Goal: Task Accomplishment & Management: Use online tool/utility

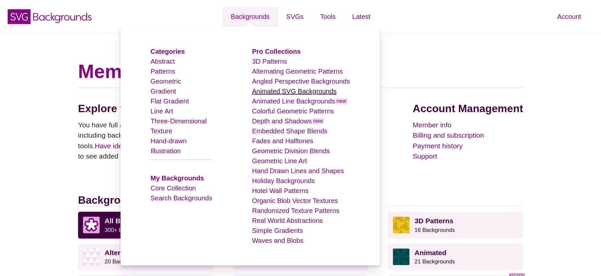
click at [301, 94] on link "Animated SVG Backgrounds" at bounding box center [294, 91] width 85 height 7
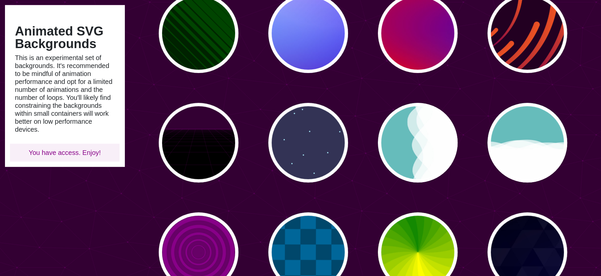
scroll to position [190, 0]
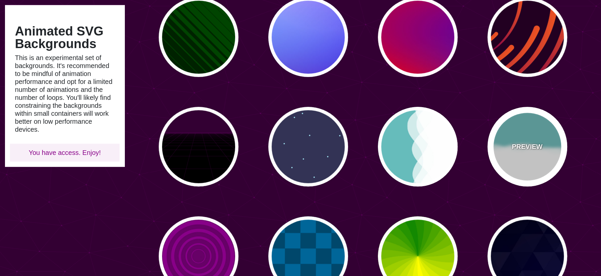
click at [512, 179] on div "PREVIEW" at bounding box center [527, 147] width 80 height 80
type input "#66BBBB"
type input "0"
type input "0.7"
type input "56"
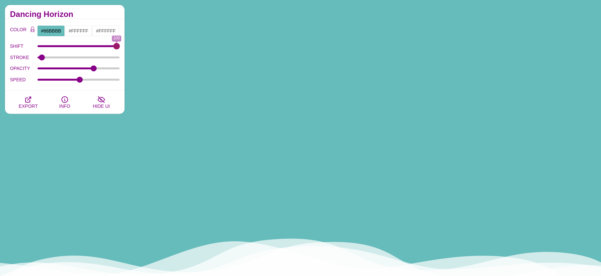
drag, startPoint x: 91, startPoint y: 48, endPoint x: 143, endPoint y: 51, distance: 52.6
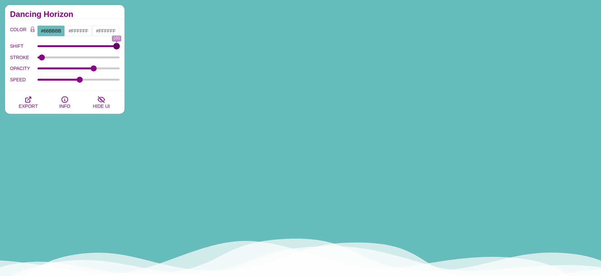
type input "100"
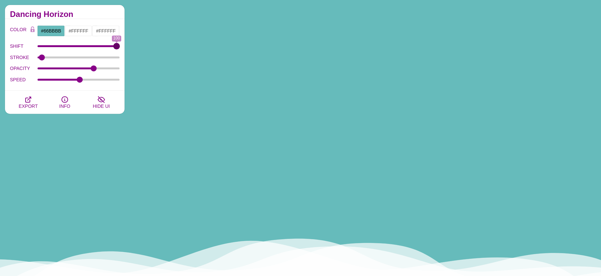
click at [120, 47] on input "SHIFT" at bounding box center [79, 46] width 82 height 3
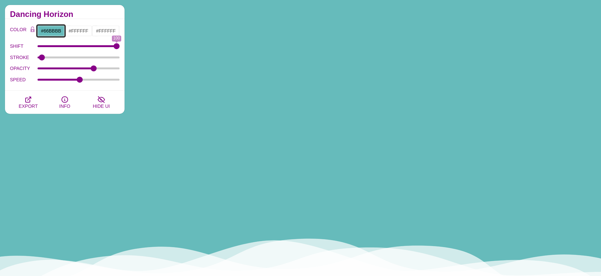
click at [51, 34] on input "#66BBBB" at bounding box center [51, 30] width 28 height 11
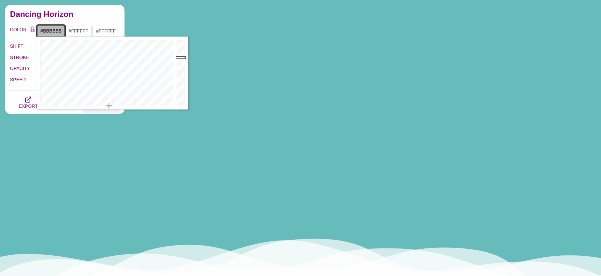
drag, startPoint x: 111, startPoint y: 103, endPoint x: 106, endPoint y: 112, distance: 10.0
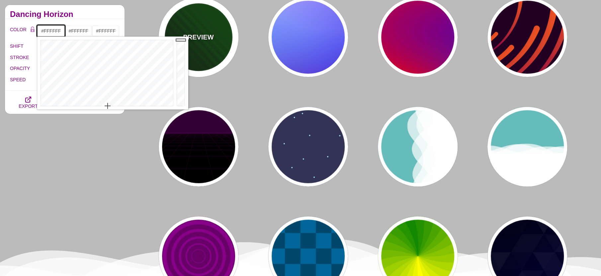
drag, startPoint x: 181, startPoint y: 47, endPoint x: 183, endPoint y: 35, distance: 12.7
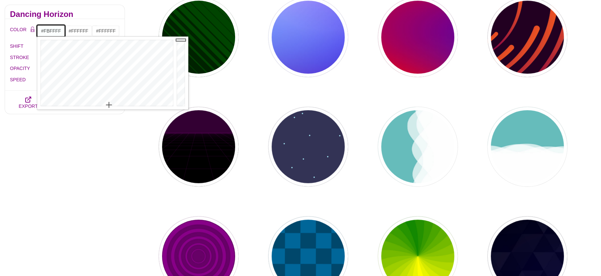
type input "#FFFFFF"
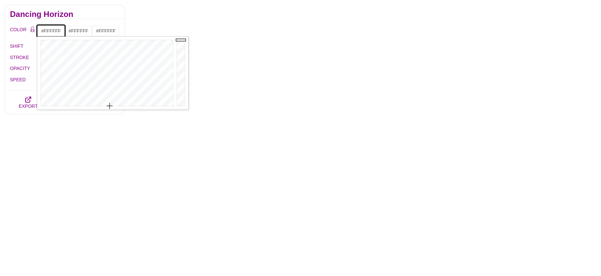
drag, startPoint x: 109, startPoint y: 105, endPoint x: 108, endPoint y: 124, distance: 19.6
click at [79, 32] on input "#FFFFFF" at bounding box center [79, 30] width 28 height 11
type input "#41FFF2"
click at [133, 57] on div at bounding box center [134, 73] width 138 height 73
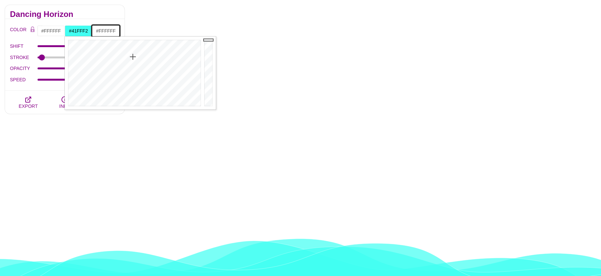
click at [101, 30] on input "#FFFFFF" at bounding box center [106, 30] width 28 height 11
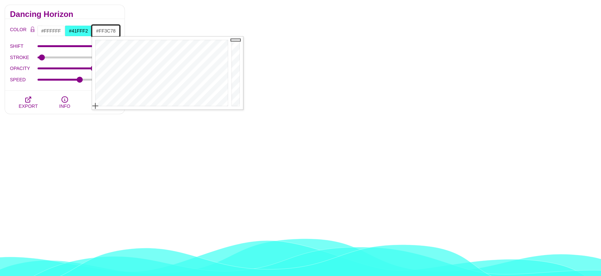
type input "#FF3E79"
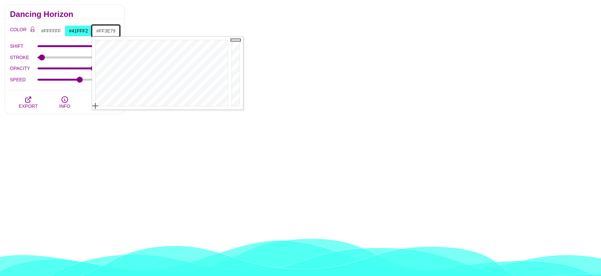
click at [221, 56] on div at bounding box center [161, 73] width 138 height 73
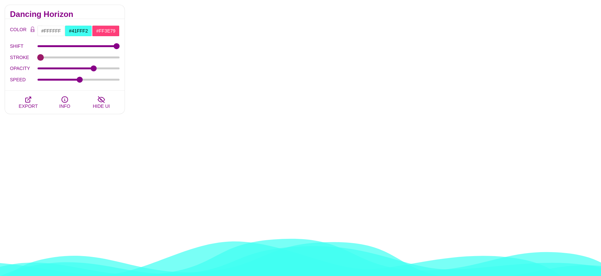
drag, startPoint x: 45, startPoint y: 58, endPoint x: 39, endPoint y: 58, distance: 6.3
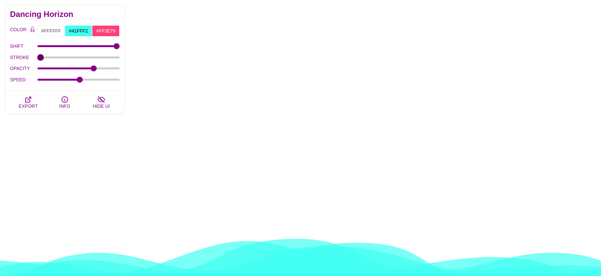
click at [39, 58] on input "STROKE" at bounding box center [79, 57] width 82 height 3
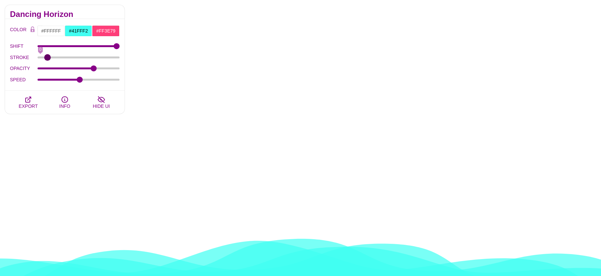
type input "0"
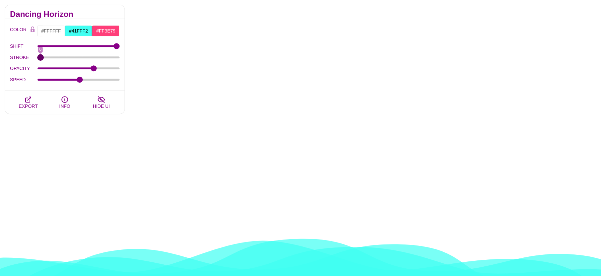
drag, startPoint x: 54, startPoint y: 58, endPoint x: 1, endPoint y: 69, distance: 54.4
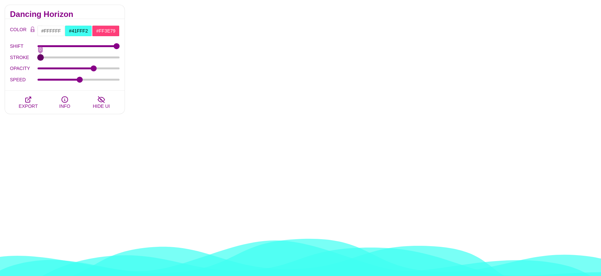
click at [38, 59] on input "STROKE" at bounding box center [79, 57] width 82 height 3
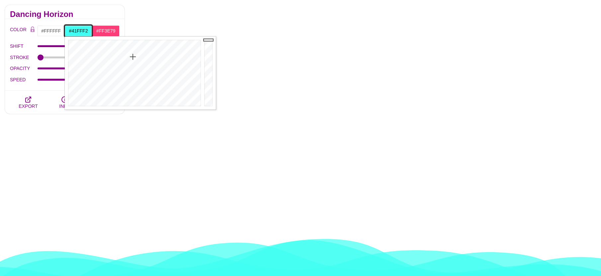
click at [83, 29] on input "#41FFF2" at bounding box center [79, 30] width 28 height 11
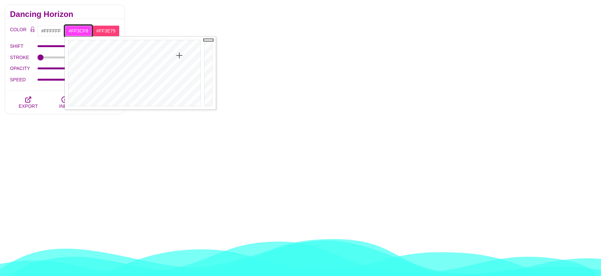
click at [179, 55] on div at bounding box center [134, 73] width 138 height 73
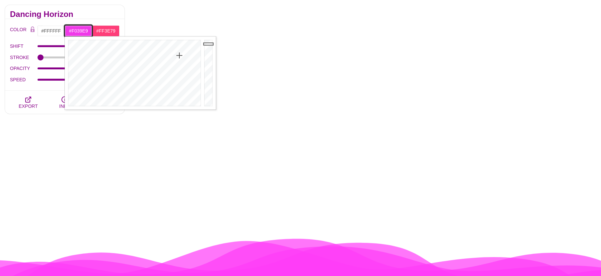
click at [207, 44] on div at bounding box center [208, 73] width 13 height 73
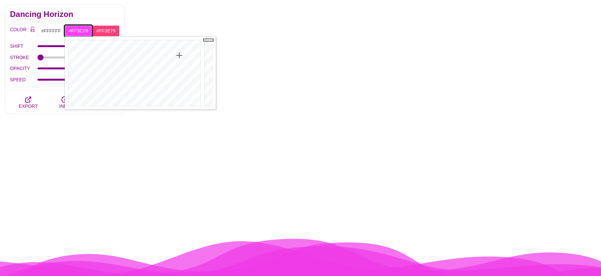
drag, startPoint x: 207, startPoint y: 44, endPoint x: 207, endPoint y: 38, distance: 6.3
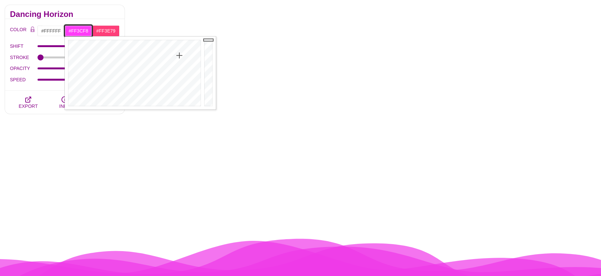
click at [207, 38] on div at bounding box center [208, 73] width 13 height 73
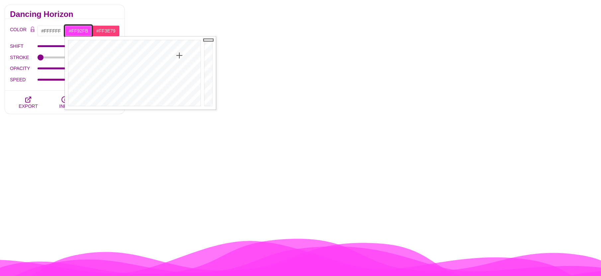
click at [179, 78] on div at bounding box center [134, 73] width 138 height 73
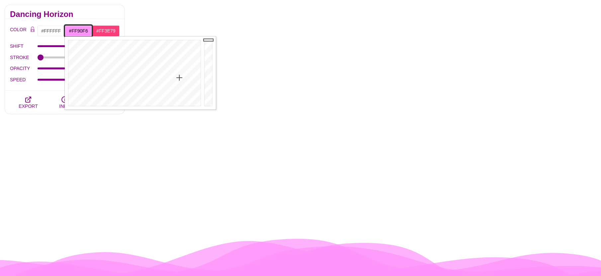
click at [180, 77] on div at bounding box center [134, 73] width 138 height 73
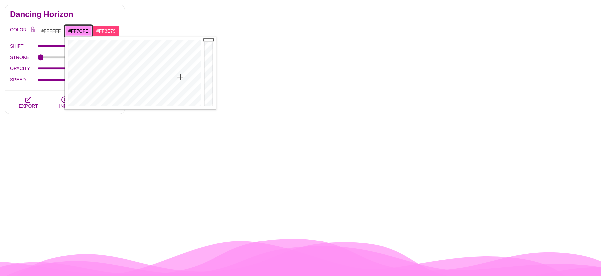
type input "#FF7BFE"
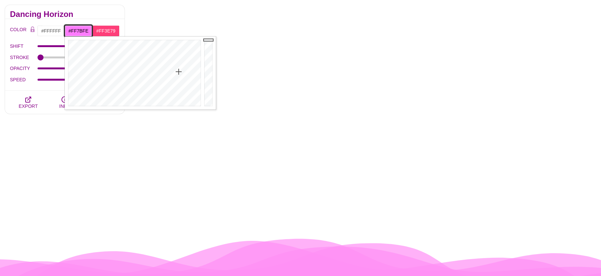
click at [179, 72] on div at bounding box center [134, 73] width 138 height 73
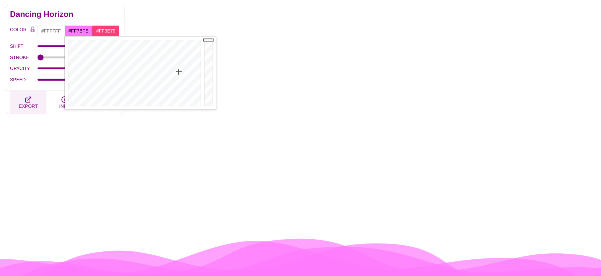
click at [32, 104] on span "EXPORT" at bounding box center [28, 106] width 19 height 5
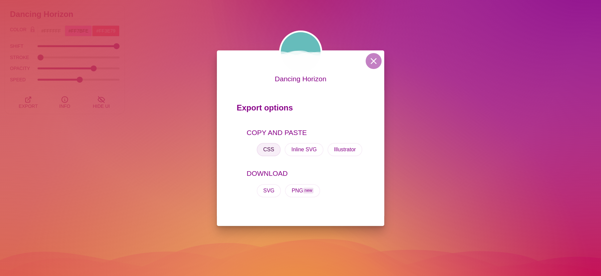
click at [268, 152] on button "CSS" at bounding box center [269, 149] width 24 height 13
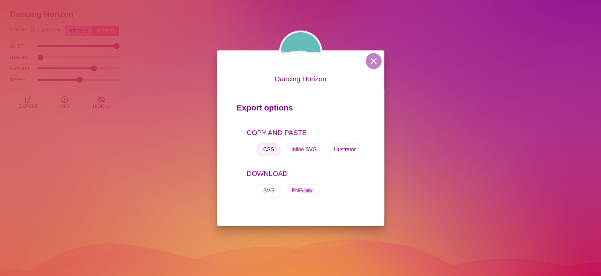
click at [270, 146] on button "CSS" at bounding box center [269, 149] width 24 height 13
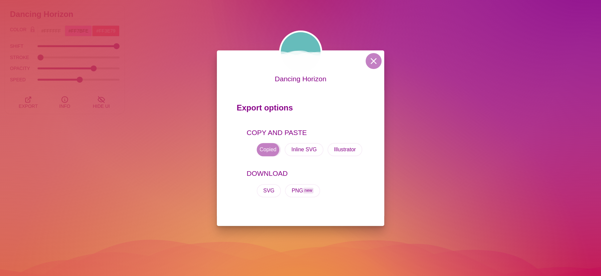
click at [270, 146] on button "CSS" at bounding box center [269, 149] width 24 height 13
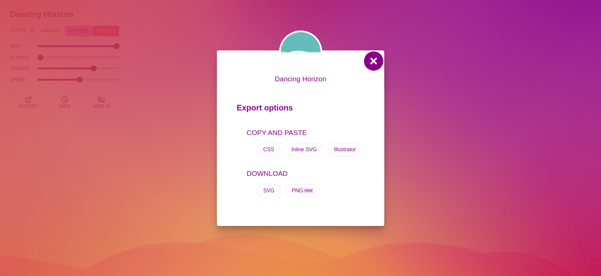
click at [375, 57] on button at bounding box center [373, 61] width 16 height 16
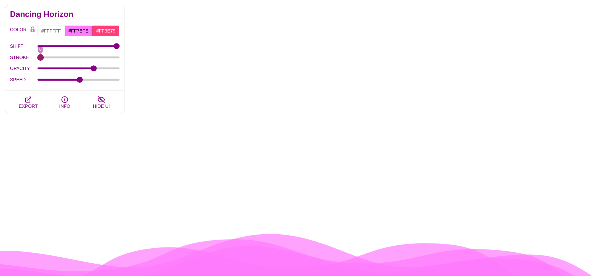
drag, startPoint x: 41, startPoint y: 55, endPoint x: 31, endPoint y: 54, distance: 10.7
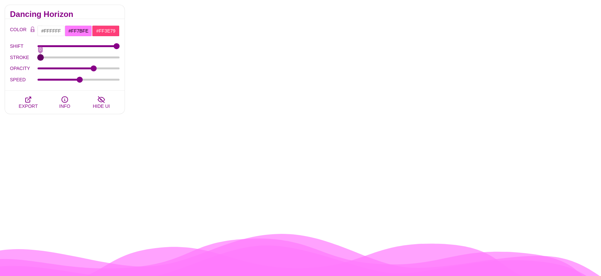
click at [38, 56] on input "STROKE" at bounding box center [79, 57] width 82 height 3
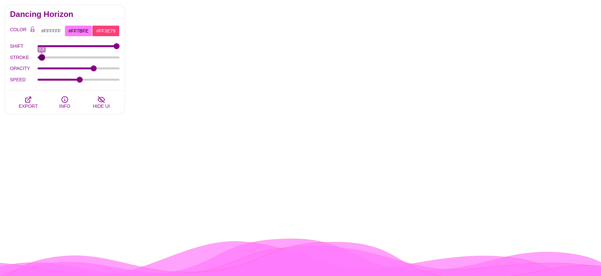
type input "1"
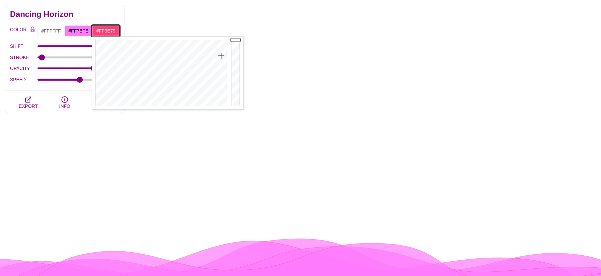
click at [103, 31] on input "#FF3E79" at bounding box center [106, 30] width 28 height 11
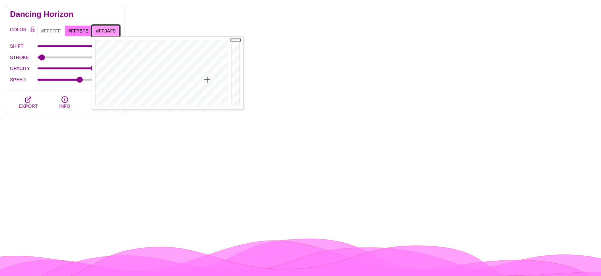
click at [207, 80] on div at bounding box center [161, 73] width 138 height 73
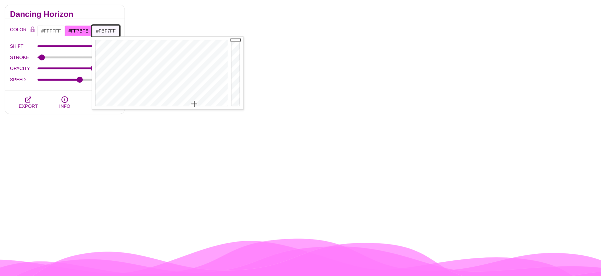
click at [194, 104] on div at bounding box center [161, 73] width 138 height 73
click at [204, 83] on div at bounding box center [161, 73] width 138 height 73
click at [205, 55] on div at bounding box center [161, 73] width 138 height 73
click at [205, 73] on div at bounding box center [161, 73] width 138 height 73
click at [233, 57] on div at bounding box center [236, 73] width 13 height 73
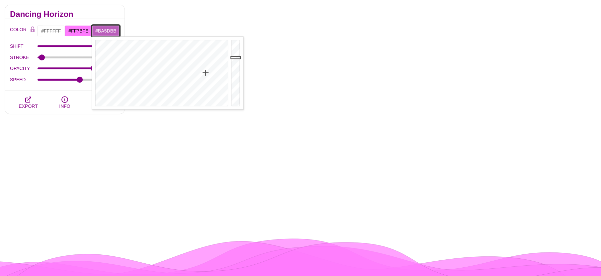
type input "#E472E5"
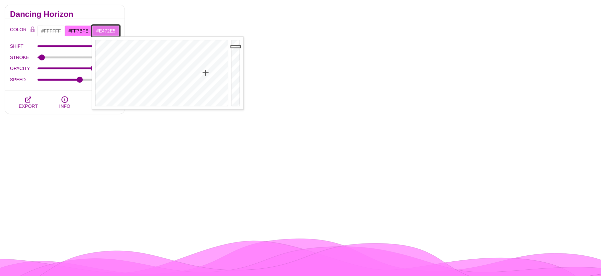
click at [235, 46] on div at bounding box center [236, 73] width 13 height 73
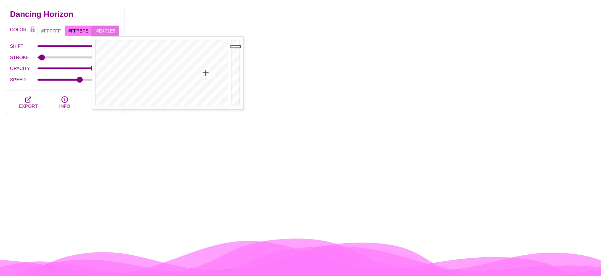
click at [97, 15] on h2 "Dancing Horizon" at bounding box center [65, 14] width 110 height 5
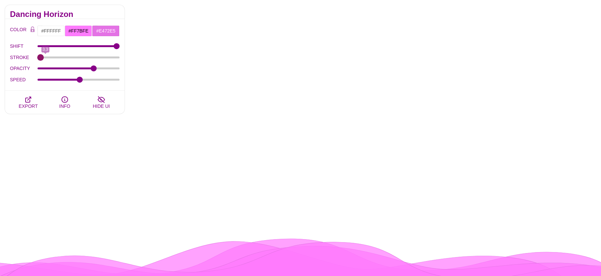
drag, startPoint x: 45, startPoint y: 57, endPoint x: 22, endPoint y: 59, distance: 24.0
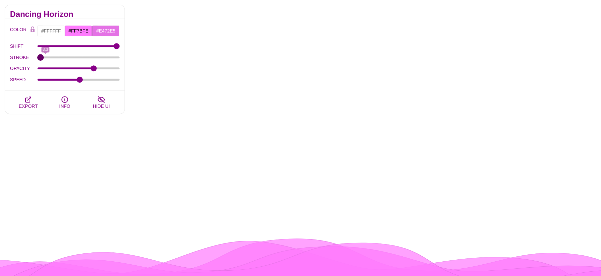
type input "0"
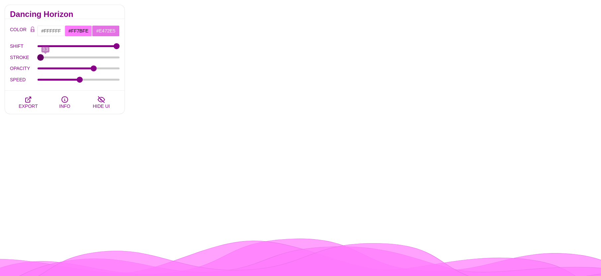
click at [38, 59] on input "STROKE" at bounding box center [79, 57] width 82 height 3
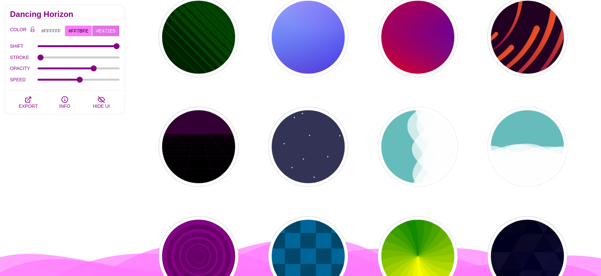
click at [360, 10] on div "PREVIEW PREVIEW PREVIEW PREVIEW PREVIEW PREVIEW PREVIEW PREVIEW PREVIEW PREVIEW…" at bounding box center [364, 201] width 471 height 637
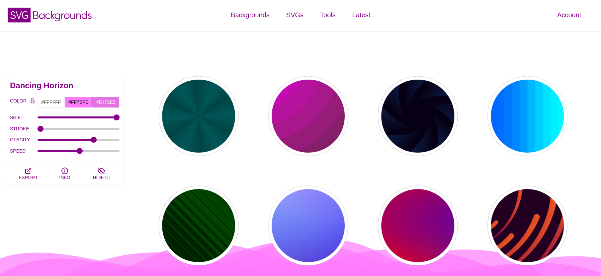
scroll to position [0, 0]
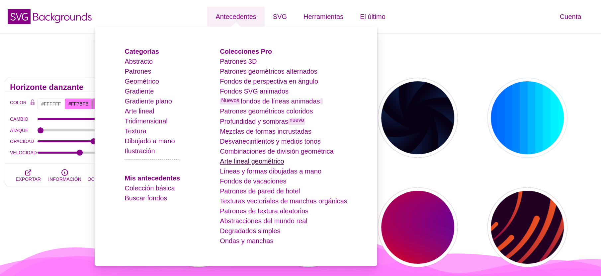
click at [252, 160] on font "Arte lineal geométrico" at bounding box center [252, 161] width 64 height 7
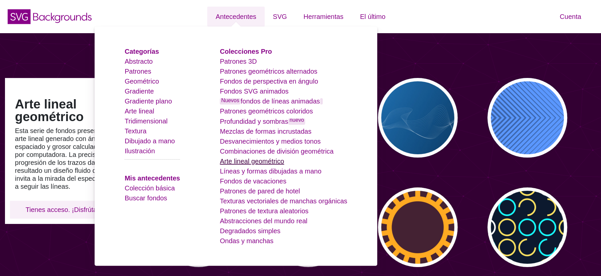
click at [252, 165] on font "Arte lineal geométrico" at bounding box center [252, 161] width 64 height 7
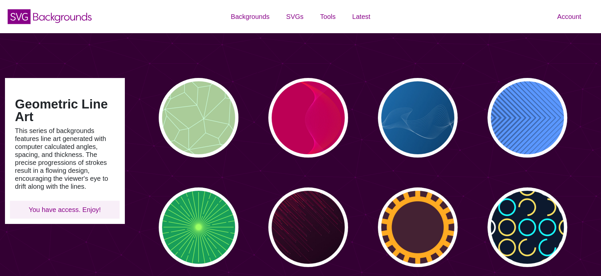
type input "#450057"
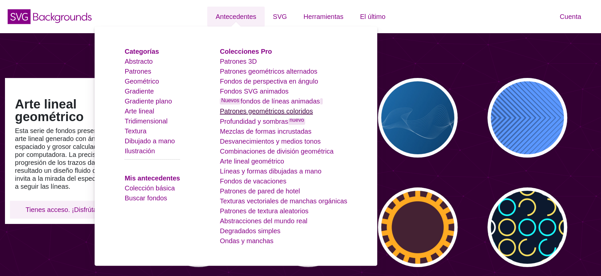
click at [278, 110] on font "Patrones geométricos coloridos" at bounding box center [266, 111] width 93 height 7
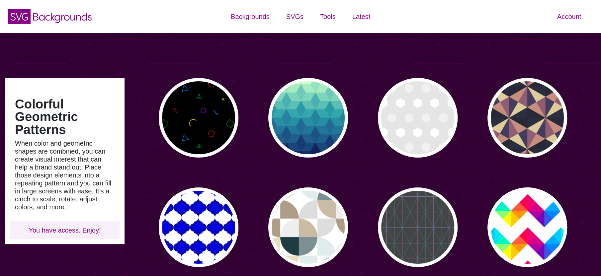
type input "#450057"
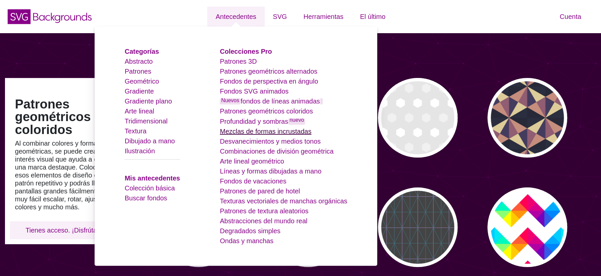
click at [272, 129] on font "Mezclas de formas incrustadas" at bounding box center [266, 131] width 92 height 7
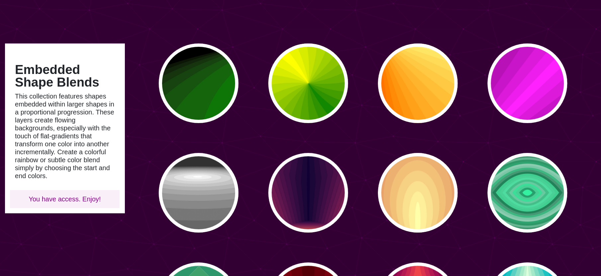
type input "#450057"
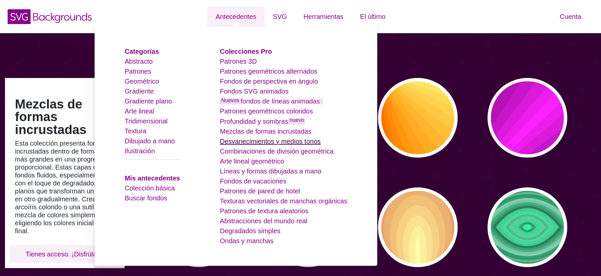
click at [272, 139] on font "Desvanecimientos y medios tonos" at bounding box center [270, 141] width 101 height 7
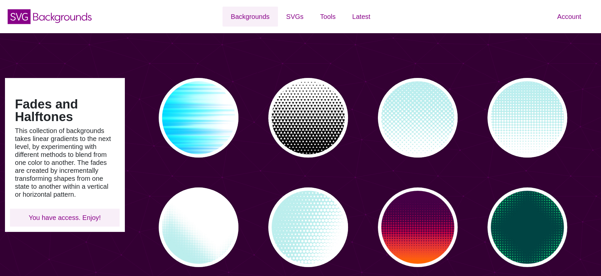
type input "#450057"
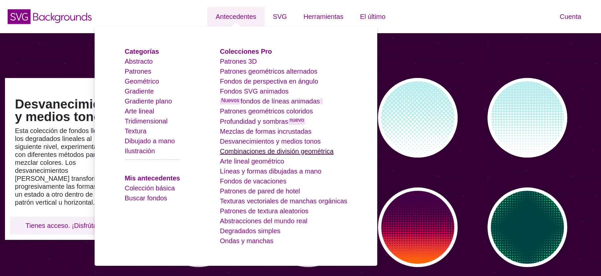
click at [278, 149] on font "Combinaciones de división geométrica" at bounding box center [277, 151] width 114 height 7
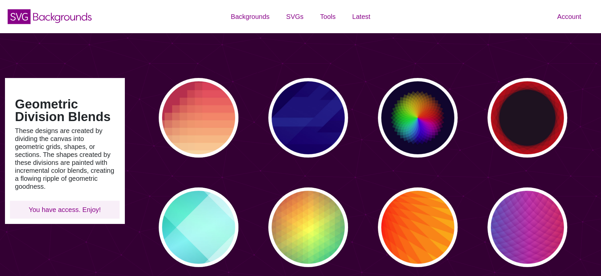
type input "#450057"
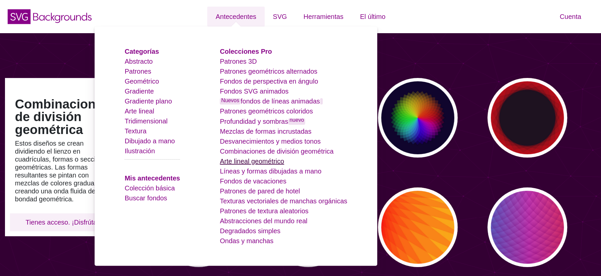
click at [252, 159] on font "Arte lineal geométrico" at bounding box center [252, 161] width 64 height 7
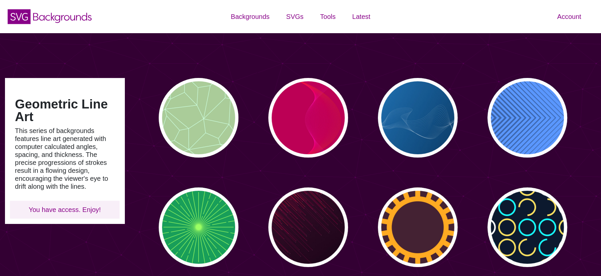
type input "#450057"
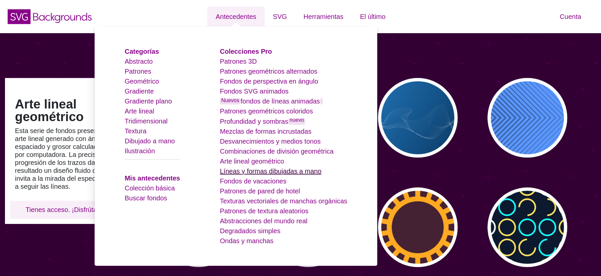
click at [267, 171] on font "Líneas y formas dibujadas a mano" at bounding box center [271, 171] width 102 height 7
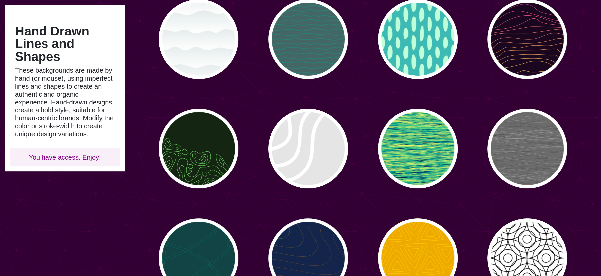
type input "#450057"
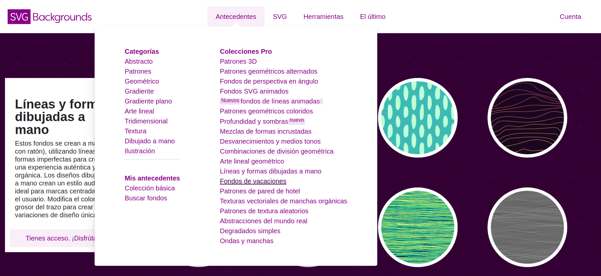
click at [263, 178] on font "Fondos de vacaciones" at bounding box center [253, 181] width 66 height 7
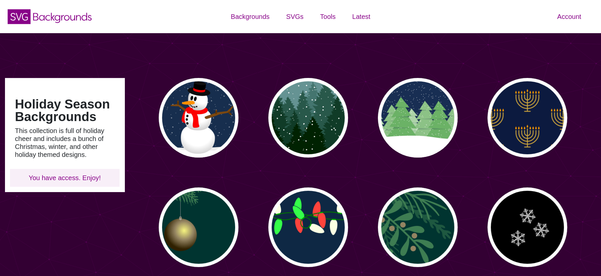
type input "#450057"
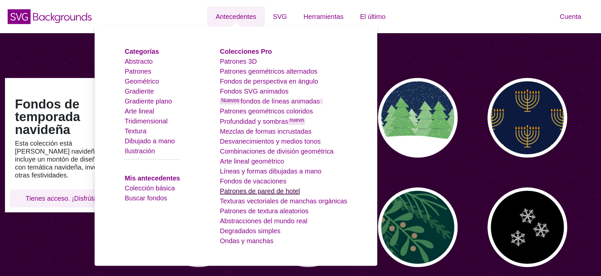
click at [266, 188] on font "Patrones de pared de hotel" at bounding box center [260, 191] width 80 height 7
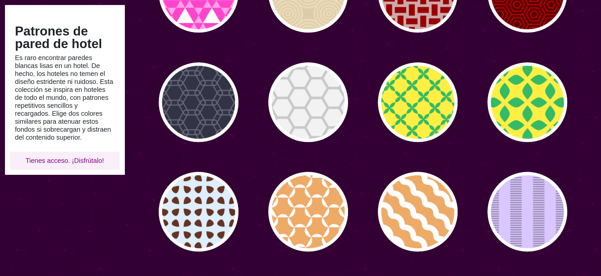
scroll to position [346, 0]
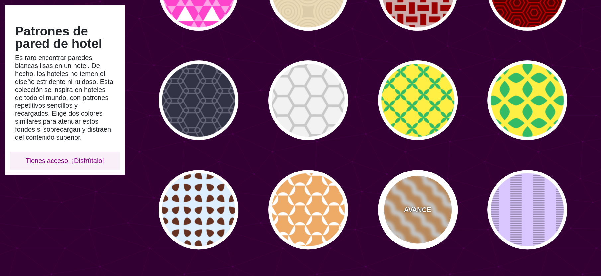
click at [398, 206] on div "AVANCE" at bounding box center [418, 210] width 80 height 80
type input "#EEAA66"
type input "0"
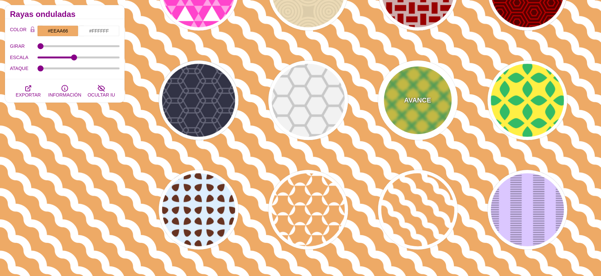
click at [415, 101] on font "AVANCE" at bounding box center [417, 100] width 27 height 7
type input "#FFEE44"
type input "#33BB66"
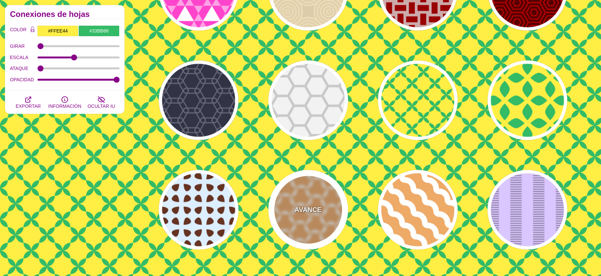
click at [328, 214] on div "AVANCE" at bounding box center [308, 210] width 80 height 80
type input "#EEAA66"
type input "#FFFFFF"
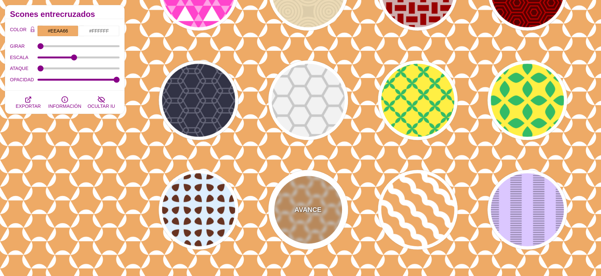
click at [306, 215] on div "AVANCE" at bounding box center [308, 210] width 80 height 80
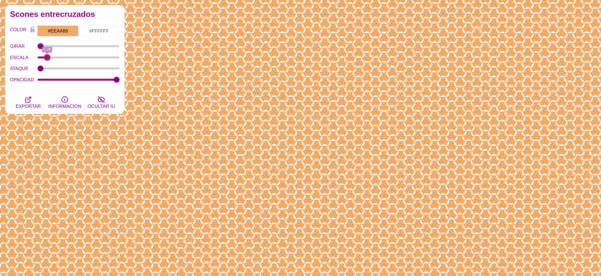
drag, startPoint x: 76, startPoint y: 58, endPoint x: 47, endPoint y: 56, distance: 29.3
type input "0.36"
click at [47, 56] on input "ESCALA" at bounding box center [79, 57] width 82 height 3
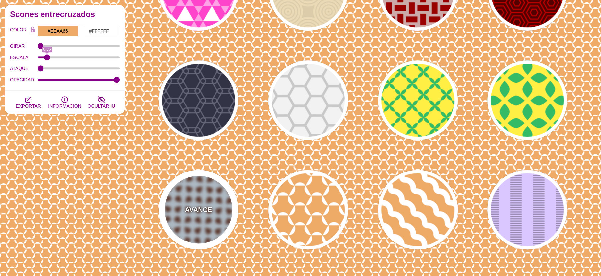
click at [212, 198] on div "AVANCE" at bounding box center [199, 210] width 80 height 80
type input "#DDEEFF"
type input "#663322"
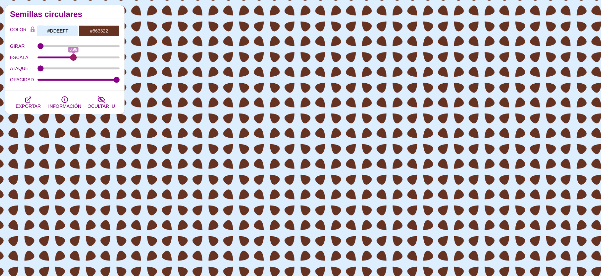
drag, startPoint x: 77, startPoint y: 57, endPoint x: 73, endPoint y: 67, distance: 11.2
type input "0.98"
click at [73, 59] on input "ESCALA" at bounding box center [79, 57] width 82 height 3
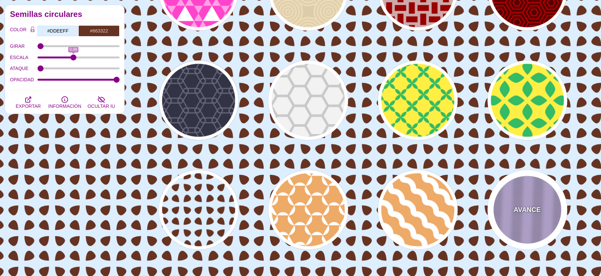
click at [521, 213] on font "AVANCE" at bounding box center [527, 209] width 27 height 7
type input "#DBC7FF"
type input "#988AB1"
type input "1"
type input "5"
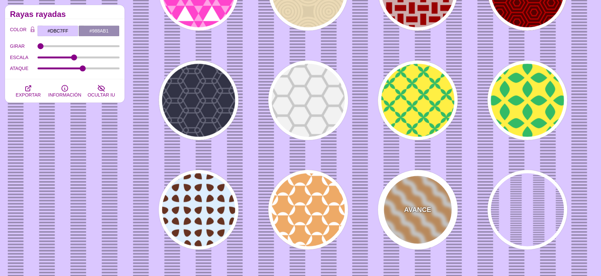
click at [422, 204] on div "AVANCE" at bounding box center [418, 210] width 80 height 80
type input "#EEAA66"
type input "#FFFFFF"
type input "0"
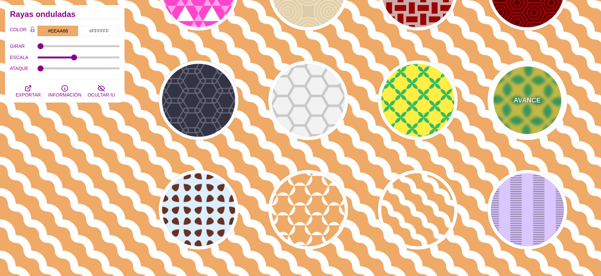
click at [523, 114] on div "AVANCE" at bounding box center [527, 100] width 80 height 80
type input "#FFEE44"
type input "#33BB66"
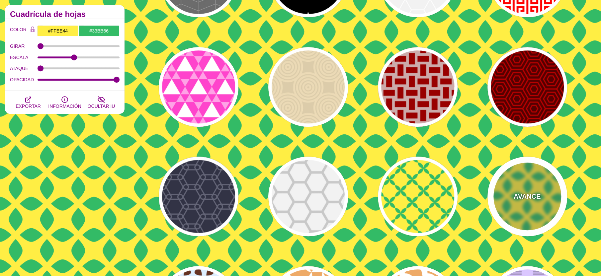
scroll to position [247, 0]
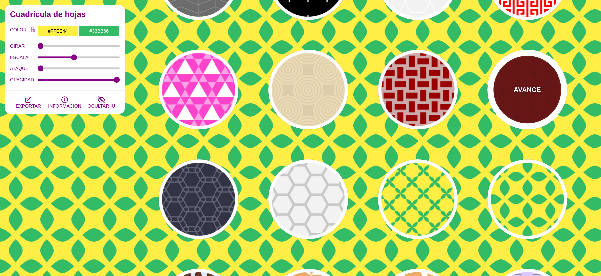
click at [507, 102] on div "AVANCE" at bounding box center [527, 90] width 80 height 80
type input "#550000"
type input "#BB0000"
type input "5"
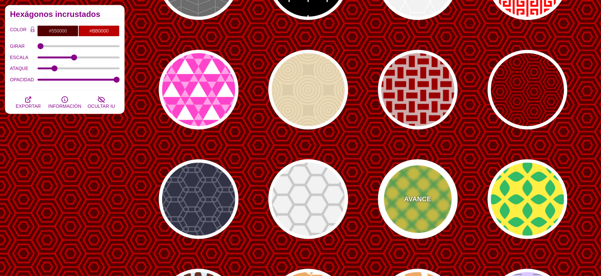
click at [425, 199] on font "AVANCE" at bounding box center [417, 199] width 27 height 7
type input "#FFEE44"
type input "#33BB66"
type input "0"
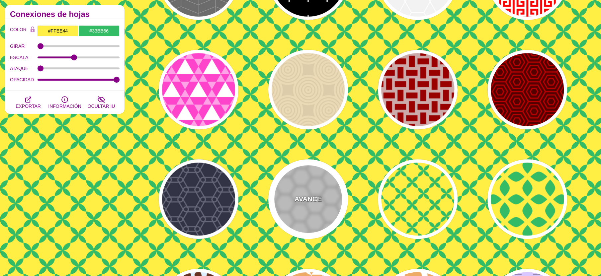
click at [316, 201] on font "AVANCE" at bounding box center [307, 199] width 27 height 7
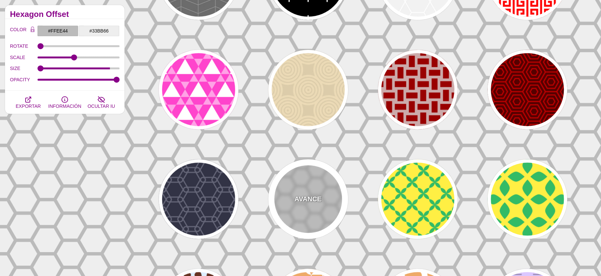
type input "#BBBBBB"
type input "#EEEEEE"
type input "75"
click at [309, 209] on div "AVANCE" at bounding box center [308, 199] width 80 height 80
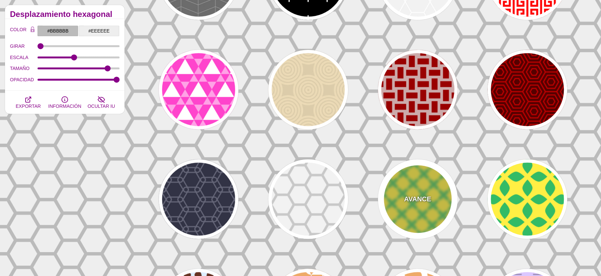
click at [404, 191] on div "AVANCE" at bounding box center [418, 199] width 80 height 80
type input "#FFEE44"
type input "#33BB66"
type input "0"
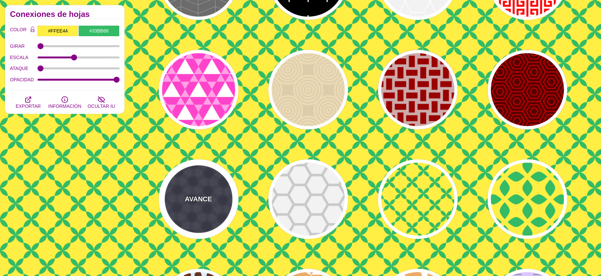
click at [227, 194] on div "AVANCE" at bounding box center [199, 199] width 80 height 80
type input "#333344"
type input "#666677"
type input "5"
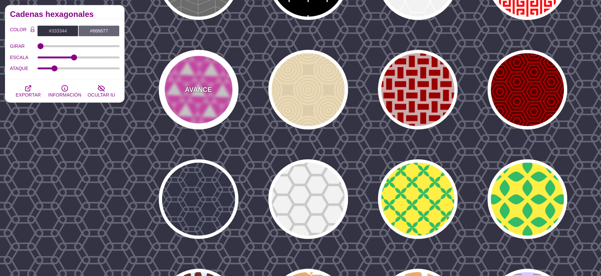
click at [196, 97] on div "AVANCE" at bounding box center [199, 90] width 80 height 80
type input "#FF44CC"
type input "#FFFFFF"
type input "0.5"
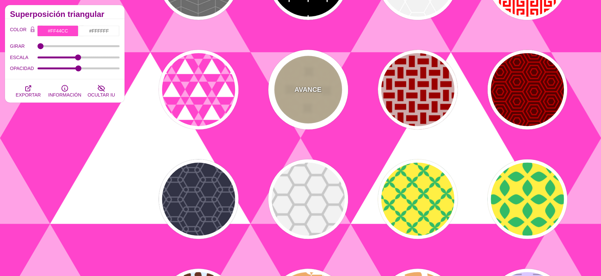
click at [290, 94] on div "AVANCE" at bounding box center [308, 90] width 80 height 80
type input "#DDCCAA"
type input "#ECDAB6"
type input "25"
type input "0"
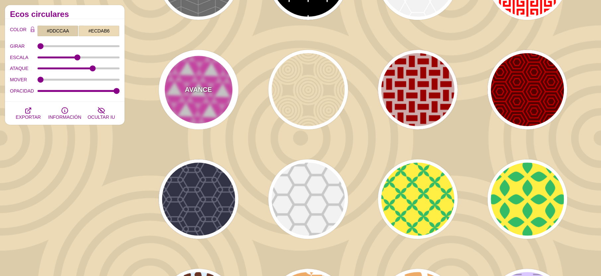
click at [214, 102] on div "AVANCE" at bounding box center [199, 90] width 80 height 80
type input "#FF44CC"
type input "#FFFFFF"
type input "0.5"
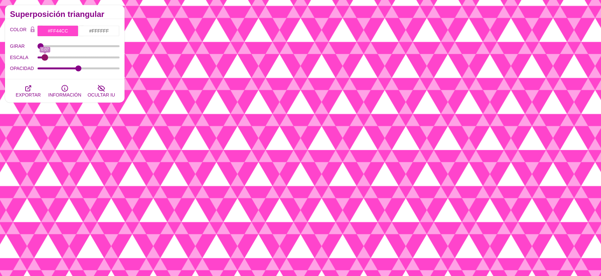
drag, startPoint x: 61, startPoint y: 57, endPoint x: 45, endPoint y: 57, distance: 16.3
type input "0.07"
click at [45, 57] on input "ESCALA" at bounding box center [79, 57] width 82 height 3
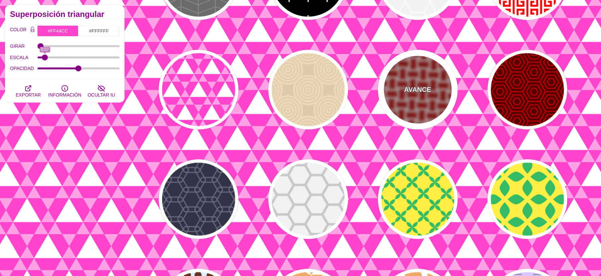
click at [419, 93] on font "AVANCE" at bounding box center [417, 89] width 27 height 7
type input "#CCAAAA"
type input "#990000"
type input "1"
type input "0"
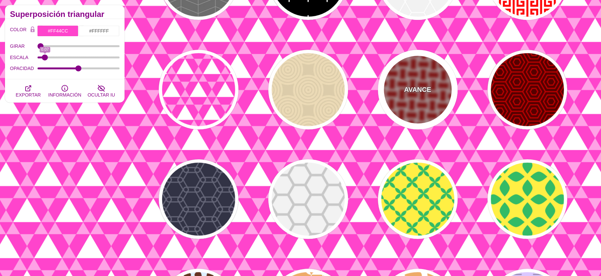
type input "1"
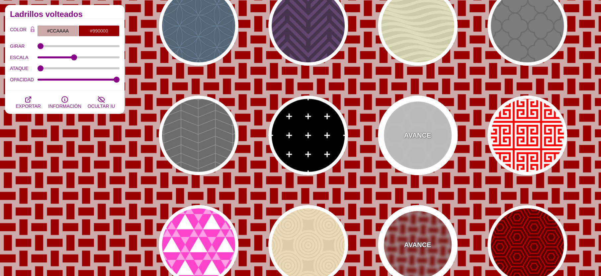
scroll to position [91, 0]
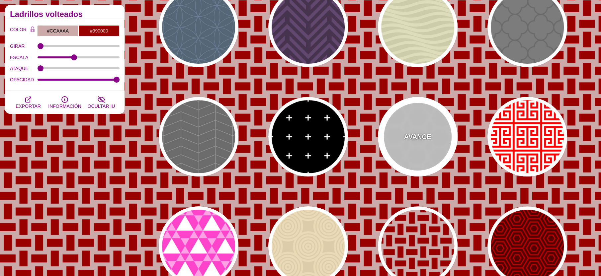
click at [426, 148] on div "AVANCE" at bounding box center [418, 137] width 80 height 80
type input "#EEEEEE"
type input "#FFFFFF"
type input "5"
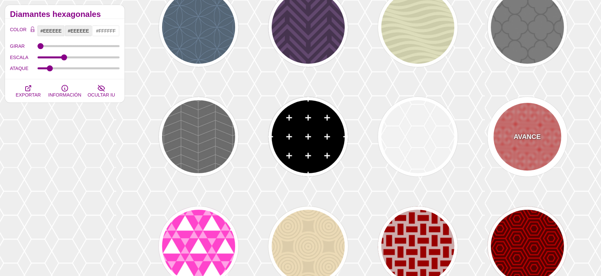
click at [509, 141] on div "AVANCE" at bounding box center [527, 137] width 80 height 80
type input "#FFFFFF"
type input "#FF0000"
type input "0.5"
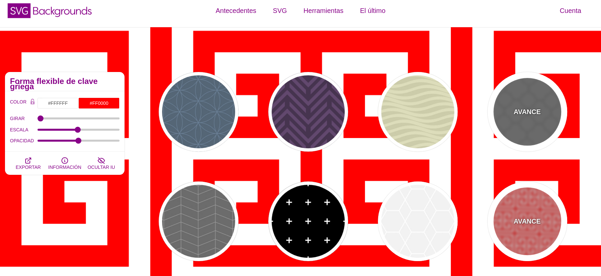
scroll to position [0, 0]
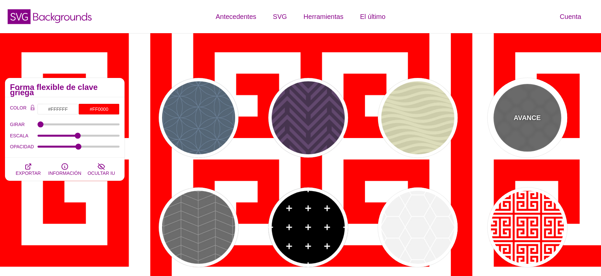
drag, startPoint x: 503, startPoint y: 140, endPoint x: 504, endPoint y: 135, distance: 5.2
click at [503, 139] on div "AVANCE" at bounding box center [527, 118] width 80 height 80
type input "#666666"
type input "#555555"
type input "#666666"
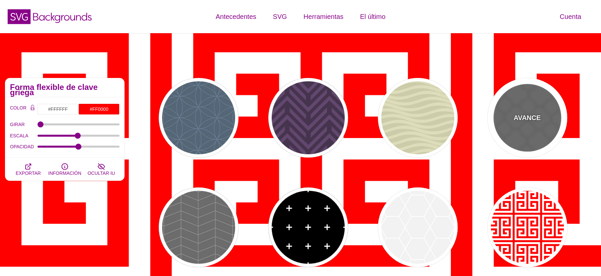
type input "20"
type input "5"
type input "1"
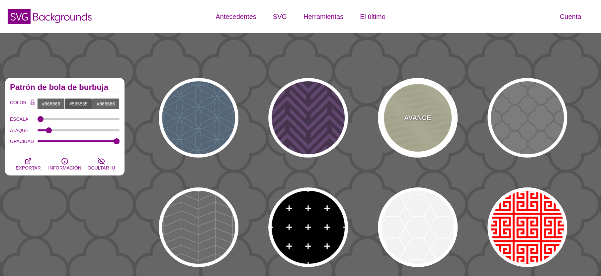
click at [415, 123] on div "AVANCE" at bounding box center [418, 118] width 80 height 80
type input "#DDDDBB"
type input "#CCCCAA"
type input "0"
type input "0.25"
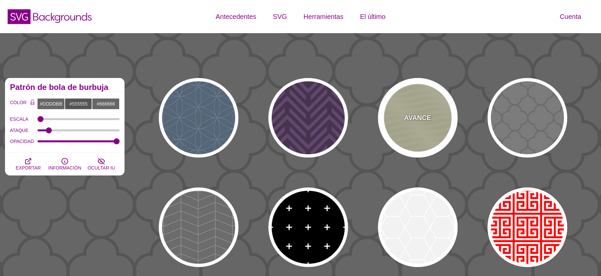
type input "10"
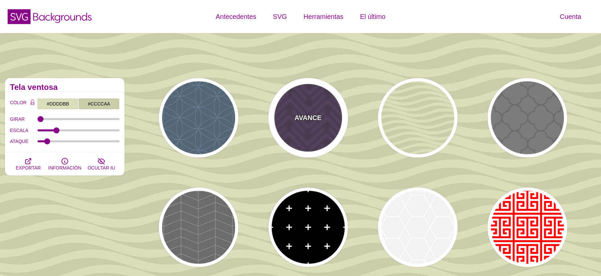
click at [302, 123] on div "AVANCE" at bounding box center [308, 118] width 80 height 80
type input "#46344F"
type input "#62486E"
type input "#FF7300"
type input "0.2"
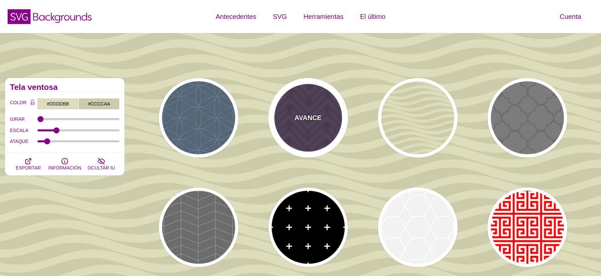
type input "0"
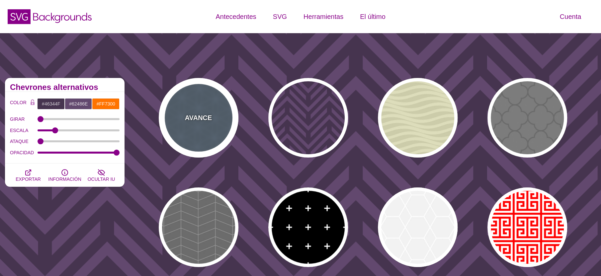
click at [210, 118] on font "AVANCE" at bounding box center [198, 117] width 27 height 7
type input "#556677"
type input "#6D8399"
type input "1"
type input "10"
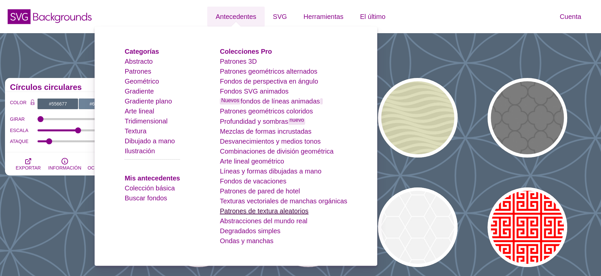
click at [297, 212] on font "Patrones de textura aleatorios" at bounding box center [264, 210] width 89 height 7
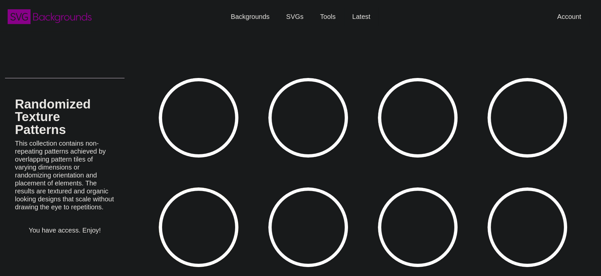
type input "#450057"
type input "#FFFFFF"
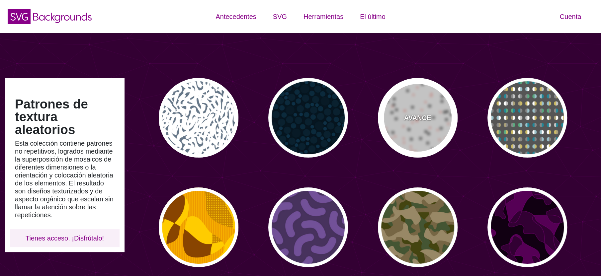
click at [431, 119] on div "AVANCE" at bounding box center [418, 118] width 80 height 80
type input "#FFFFFF"
type input "#000000"
type input "#FF5E4F"
type input "30"
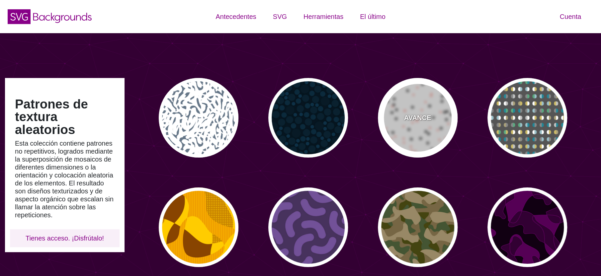
type input "20"
type input "0"
type input "0.25"
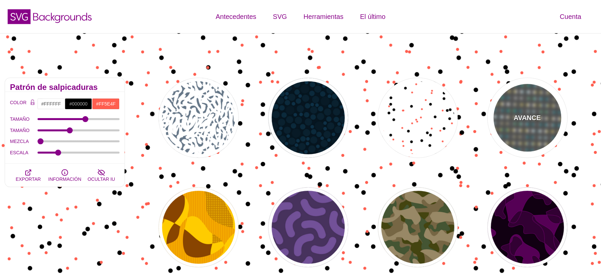
click at [515, 115] on font "AVANCE" at bounding box center [527, 117] width 27 height 7
type input "#555555"
type input "#228899"
type input "#CCBB66"
type input "#FFFFFF"
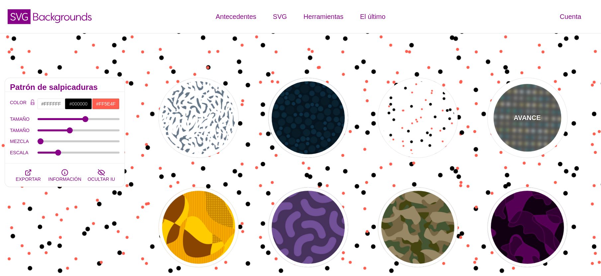
type input "#888888"
type input "50"
type input "0"
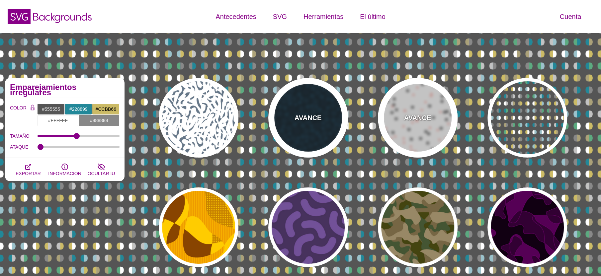
drag, startPoint x: 430, startPoint y: 135, endPoint x: 301, endPoint y: 129, distance: 128.6
click at [430, 135] on div "AVANCE" at bounding box center [418, 118] width 80 height 80
type input "#FFFFFF"
type input "#000000"
type input "#FF5E4F"
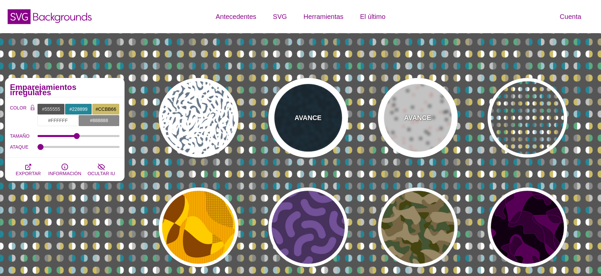
type input "30"
type input "20"
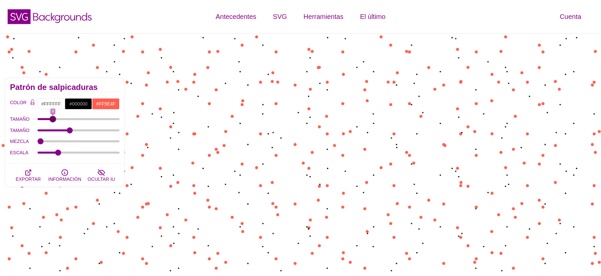
drag, startPoint x: 83, startPoint y: 118, endPoint x: 53, endPoint y: 119, distance: 29.9
type input "9"
click at [52, 119] on input "TAMAÑO" at bounding box center [79, 119] width 82 height 3
type input "15"
click at [62, 131] on input "TAMAÑO" at bounding box center [79, 130] width 82 height 3
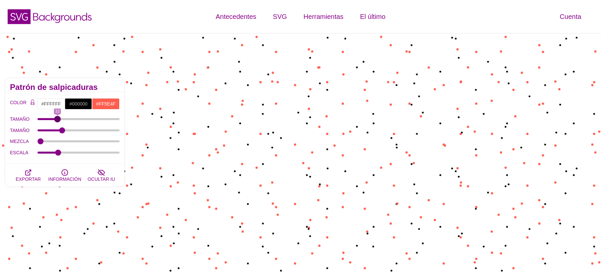
drag, startPoint x: 49, startPoint y: 119, endPoint x: 58, endPoint y: 122, distance: 8.7
type input "12"
click at [58, 121] on input "TAMAÑO" at bounding box center [79, 119] width 82 height 3
drag, startPoint x: 63, startPoint y: 132, endPoint x: 57, endPoint y: 132, distance: 6.3
type input "12"
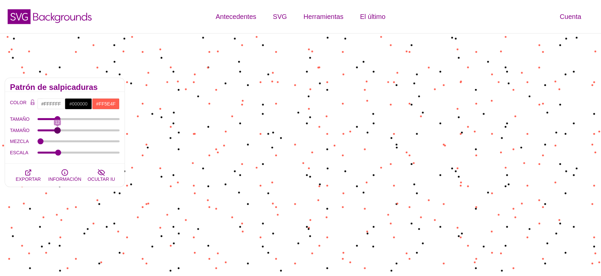
click at [57, 132] on input "TAMAÑO" at bounding box center [79, 130] width 82 height 3
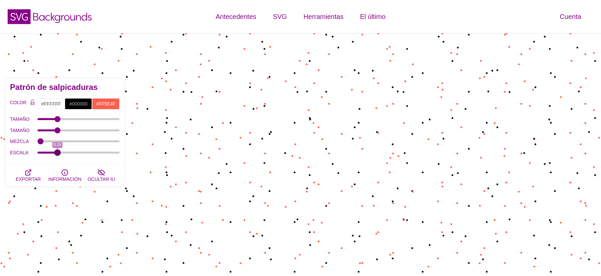
type input "0.25"
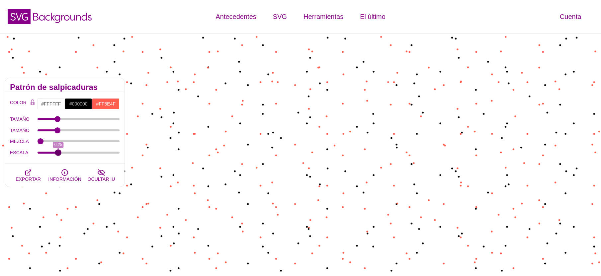
click at [58, 152] on input "ESCALA" at bounding box center [79, 152] width 82 height 3
drag, startPoint x: 58, startPoint y: 120, endPoint x: 58, endPoint y: 124, distance: 4.0
type input "13"
click at [58, 121] on input "TAMAÑO" at bounding box center [79, 119] width 82 height 3
type input "12"
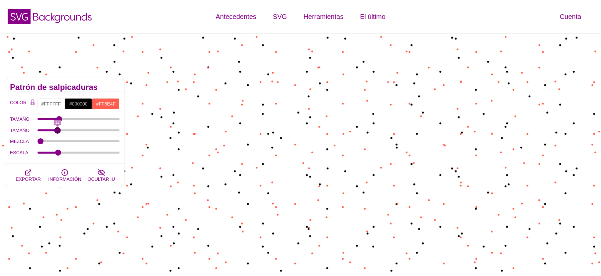
click at [58, 132] on input "TAMAÑO" at bounding box center [79, 130] width 82 height 3
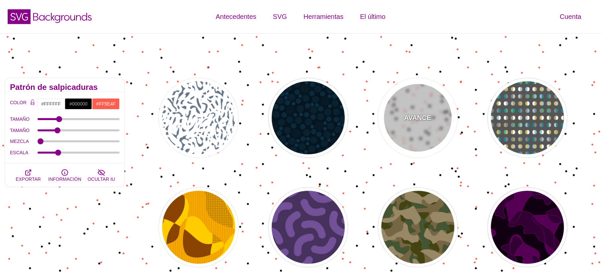
click at [456, 117] on div "AVANCE" at bounding box center [418, 118] width 80 height 80
type input "30"
type input "20"
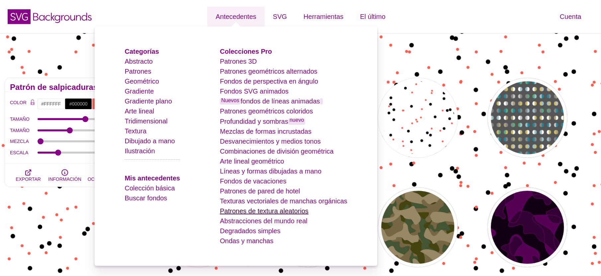
click at [303, 213] on font "Patrones de textura aleatorios" at bounding box center [264, 210] width 89 height 7
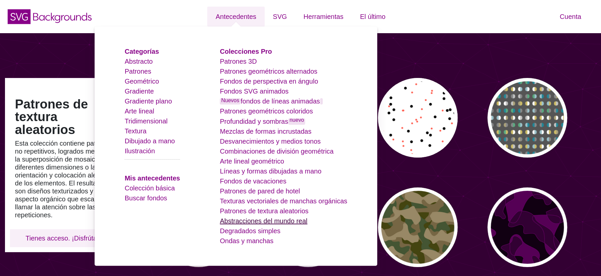
click at [279, 222] on font "Abstracciones del mundo real" at bounding box center [263, 220] width 87 height 7
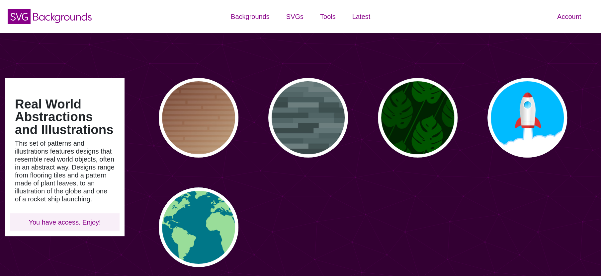
type input "#450057"
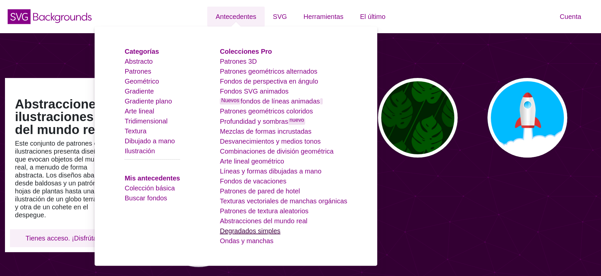
click at [278, 230] on font "Degradados simples" at bounding box center [250, 230] width 60 height 7
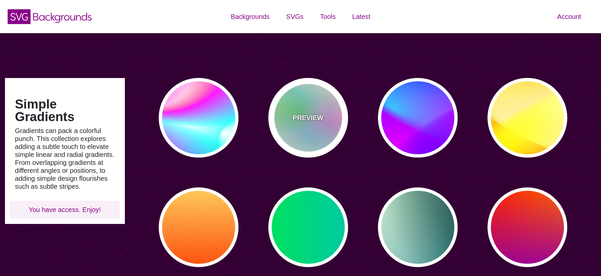
type input "#450057"
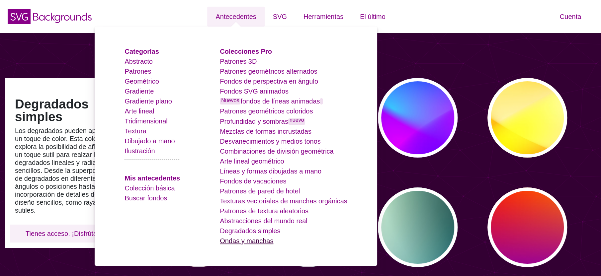
click at [265, 240] on font "Ondas y manchas" at bounding box center [246, 240] width 53 height 7
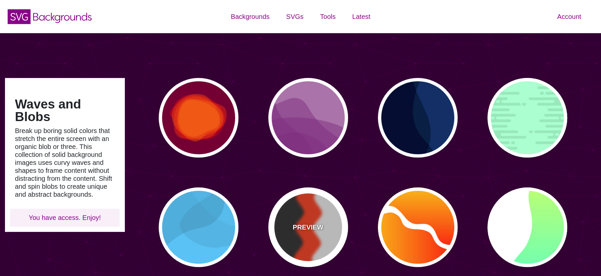
type input "#450057"
type input "#FFFFFF"
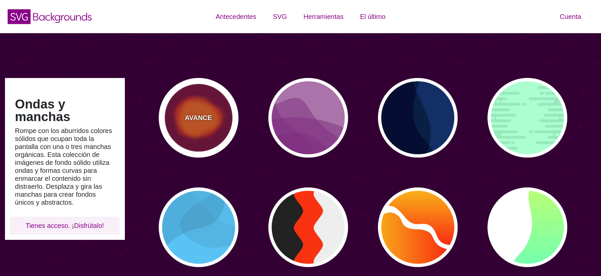
click at [205, 94] on div "AVANCE" at bounding box center [199, 118] width 80 height 80
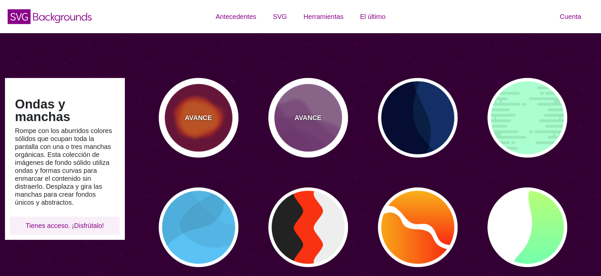
type input "#770033"
type input "#FF0000"
type input "#FF7700"
type input "0"
type input "2000"
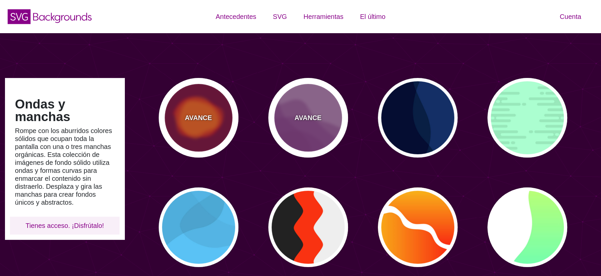
type input "0.5"
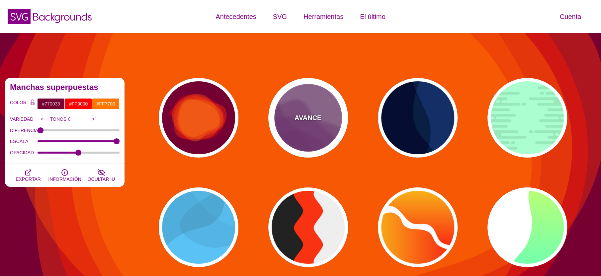
click at [296, 114] on font "AVANCE" at bounding box center [307, 117] width 27 height 7
type input "#AA77AA"
type input "#7F3681"
type input "0.5"
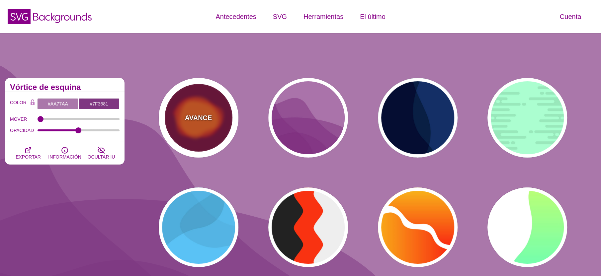
click at [167, 117] on div "AVANCE" at bounding box center [199, 118] width 80 height 80
type input "#770033"
type input "#FF0000"
type input "2000"
type input "GRAY TONES"
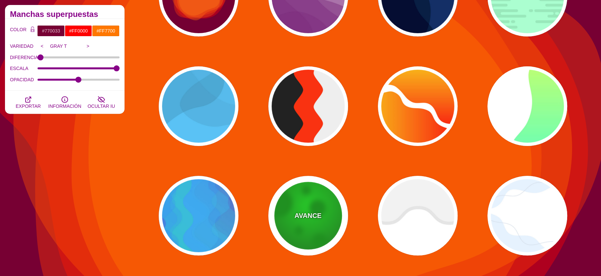
click at [322, 217] on div "AVANCE" at bounding box center [308, 216] width 80 height 80
type input "#00B000"
type input "#00FF00"
type input "#195C17"
type input "50"
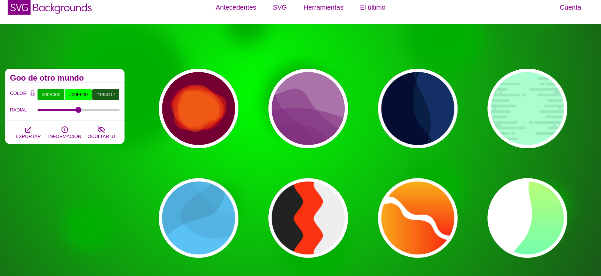
scroll to position [9, 0]
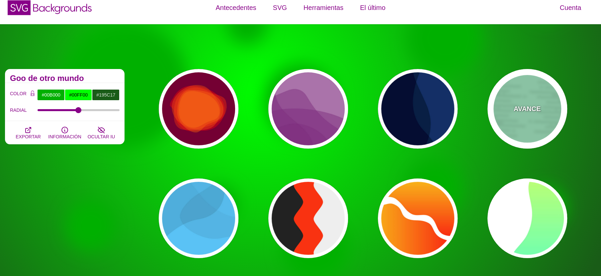
drag, startPoint x: 522, startPoint y: 134, endPoint x: 510, endPoint y: 129, distance: 12.5
click at [522, 133] on div "AVANCE" at bounding box center [527, 109] width 80 height 80
type input "#A6FFD0"
type input "#96E6BC"
type input "0"
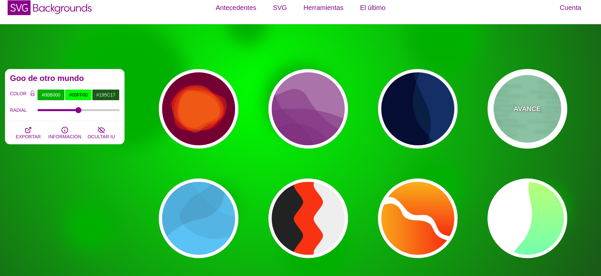
type input "0"
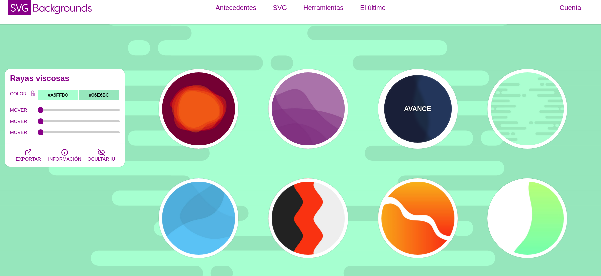
click at [432, 114] on div "AVANCE" at bounding box center [418, 109] width 80 height 80
type input "#003366"
type input "#002244"
type input "#001133"
type input "1"
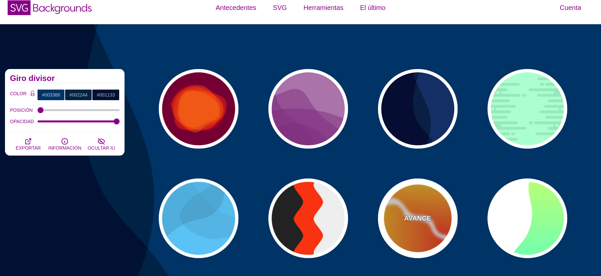
click at [425, 216] on font "AVANCE" at bounding box center [417, 218] width 27 height 7
type input "#FFFFFF"
type input "#FF0000"
type input "#FFFF00"
type input "0"
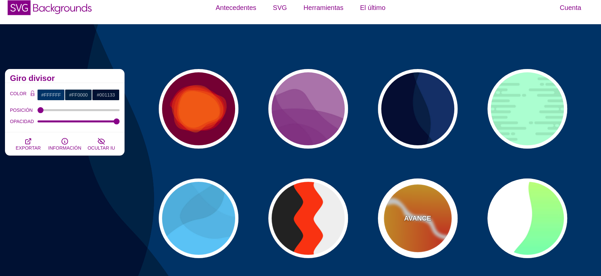
type input "1"
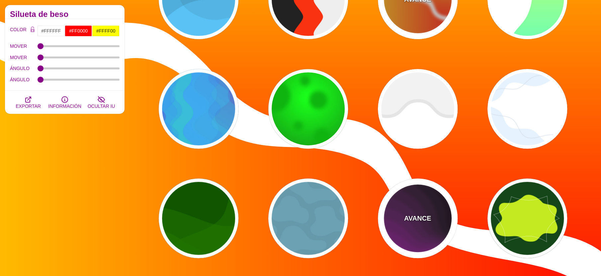
scroll to position [232, 0]
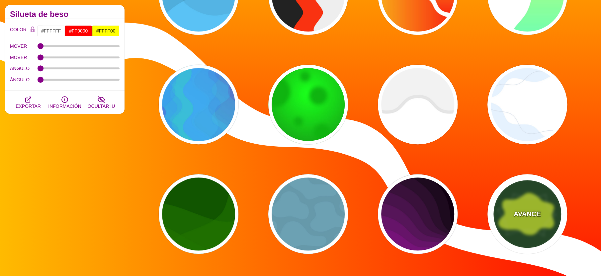
click at [540, 219] on div "AVANCE" at bounding box center [527, 214] width 80 height 80
type input "#14461A"
type input "#C4EA21"
type input "#FFFFFF"
type input "3"
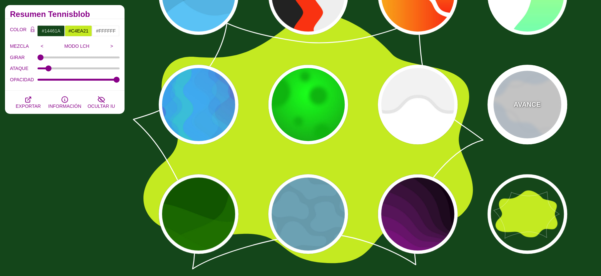
click at [519, 110] on div "AVANCE" at bounding box center [527, 105] width 80 height 80
type input "#FFFFFF"
type input "#E7F2FF"
type input "#D2DCE8"
type input "0"
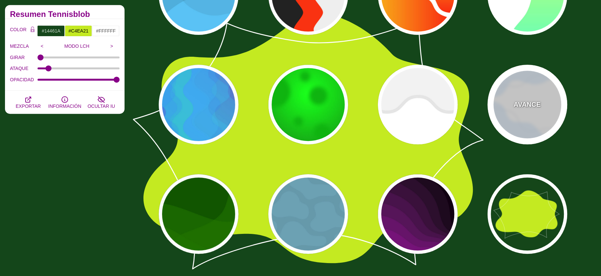
type input "4"
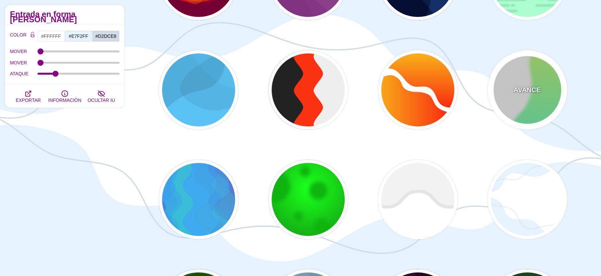
click at [515, 84] on div "AVANCE" at bounding box center [527, 90] width 80 height 80
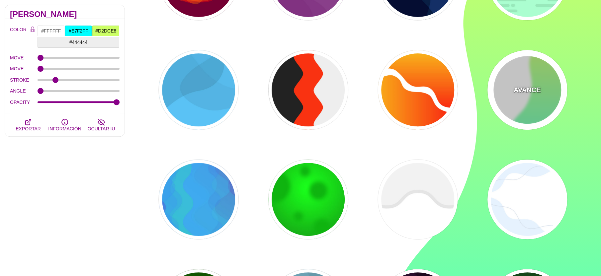
type input "#00FFFF"
type input "#CCFF66"
type input "#EEEEEE"
type input "0"
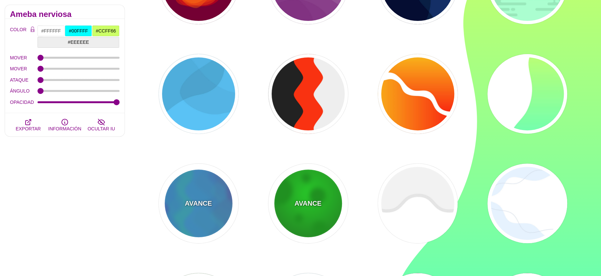
drag, startPoint x: 327, startPoint y: 211, endPoint x: 230, endPoint y: 204, distance: 97.2
click at [326, 211] on div "AVANCE" at bounding box center [308, 204] width 80 height 80
type input "#00B000"
type input "#00FF00"
type input "#195C17"
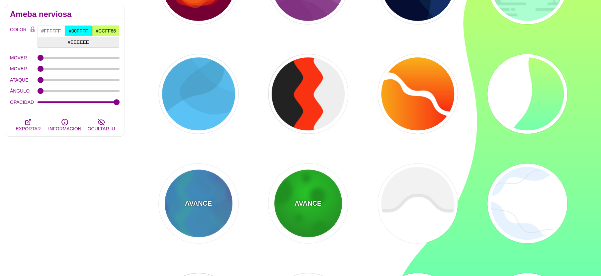
type input "50"
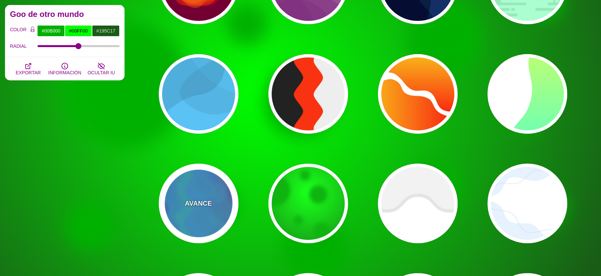
click at [221, 204] on div "AVANCE" at bounding box center [199, 204] width 80 height 80
type input "#0088FF"
type input "#00FF77"
type input "#BB00CC"
type input "0"
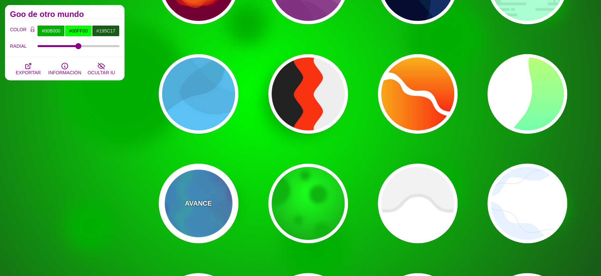
type input "0.2"
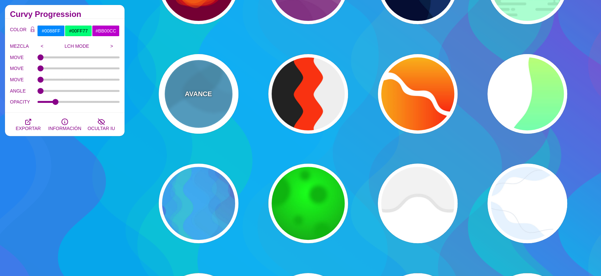
click at [214, 99] on div "AVANCE" at bounding box center [199, 94] width 80 height 80
type input "#44CCFF"
type input "#000000"
type input "0.1"
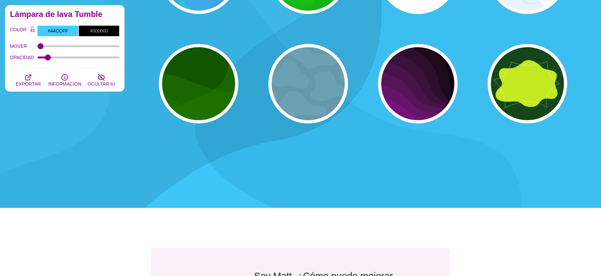
scroll to position [366, 0]
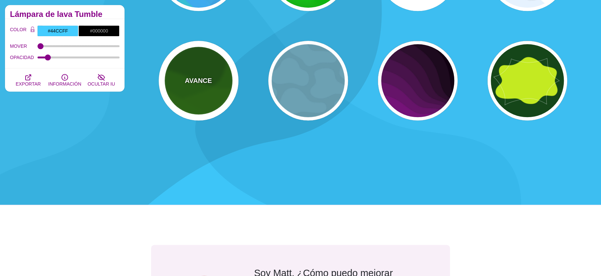
drag, startPoint x: 205, startPoint y: 106, endPoint x: 456, endPoint y: 95, distance: 250.8
click at [205, 105] on div "AVANCE" at bounding box center [199, 81] width 80 height 80
type input "#115500"
type input "#227700"
type input "0.5"
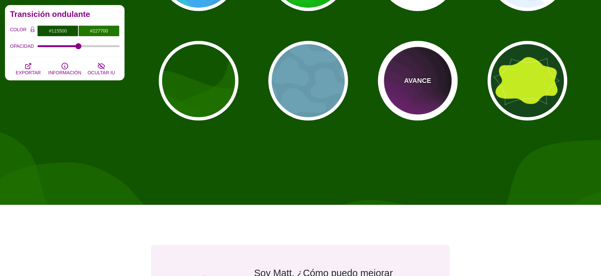
click at [425, 64] on div "AVANCE" at bounding box center [418, 81] width 80 height 80
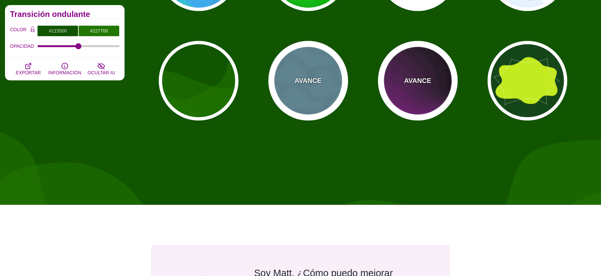
type input "#110011"
type input "#AA00AA"
type input "0"
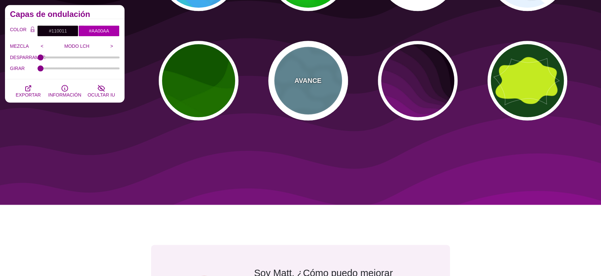
click at [289, 96] on div "AVANCE" at bounding box center [308, 81] width 80 height 80
type input "#6699AA"
type input "#6CA1B3"
type input "1"
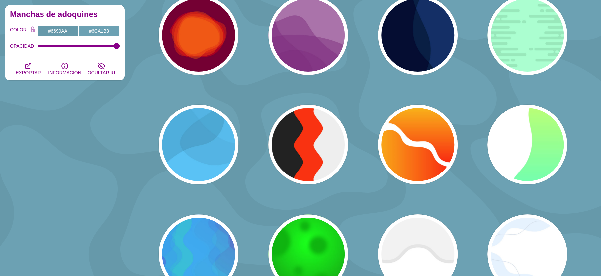
scroll to position [0, 0]
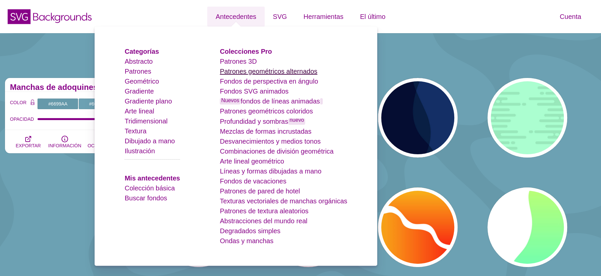
click at [270, 72] on font "Patrones geométricos alternados" at bounding box center [269, 71] width 98 height 7
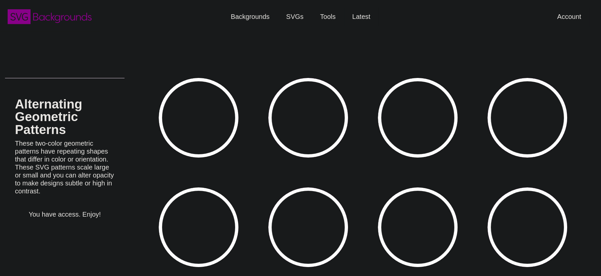
type input "#450057"
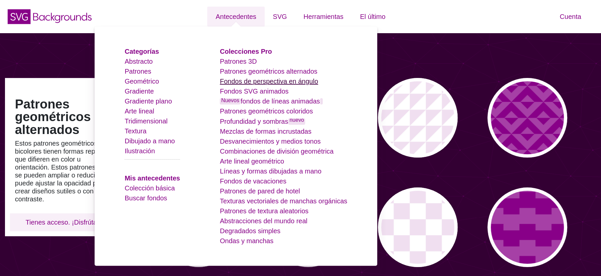
click at [290, 82] on font "Fondos de perspectiva en ángulo" at bounding box center [269, 81] width 98 height 7
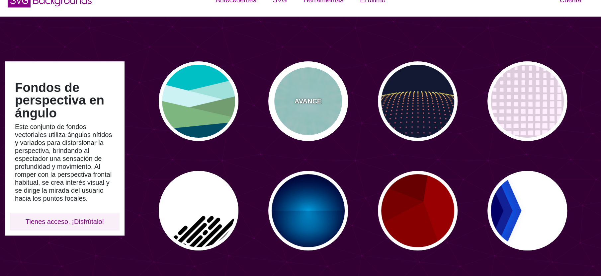
scroll to position [14, 0]
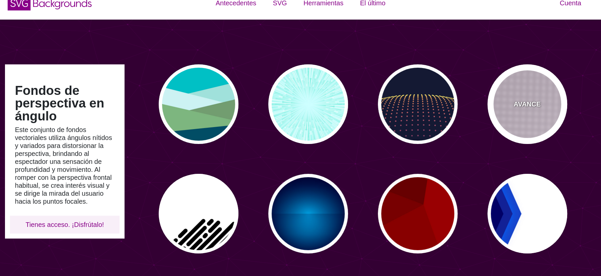
click at [520, 110] on div "AVANCE" at bounding box center [527, 104] width 80 height 80
type input "#FFEEFF"
type input "#DDCCDD"
type input "0"
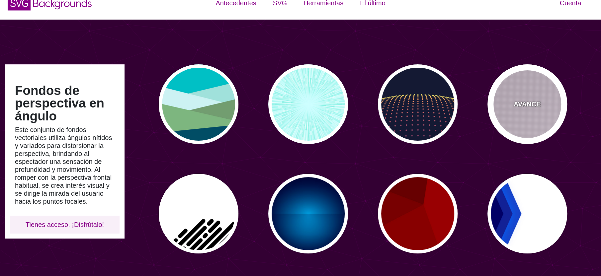
type input "0"
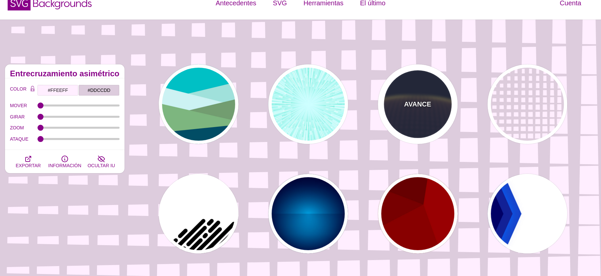
click at [431, 108] on font "AVANCE" at bounding box center [417, 104] width 27 height 7
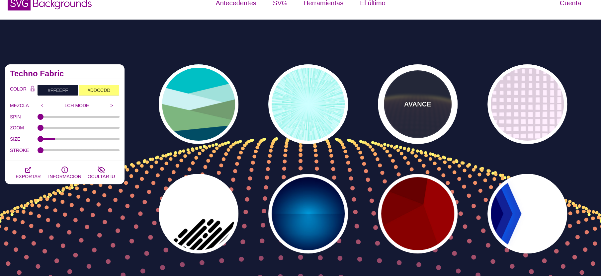
type input "#141933"
type input "#FFFF77"
type input "5"
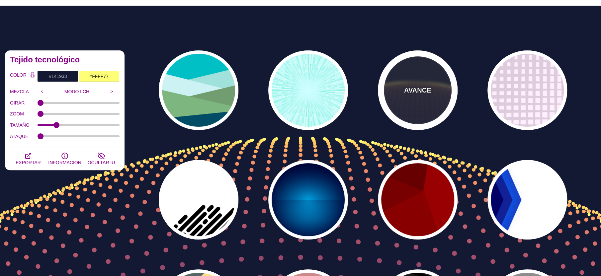
scroll to position [0, 0]
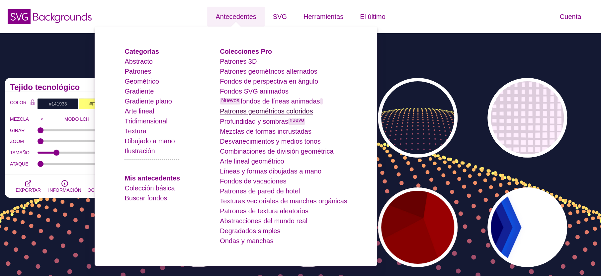
click at [277, 110] on font "Patrones geométricos coloridos" at bounding box center [266, 111] width 93 height 7
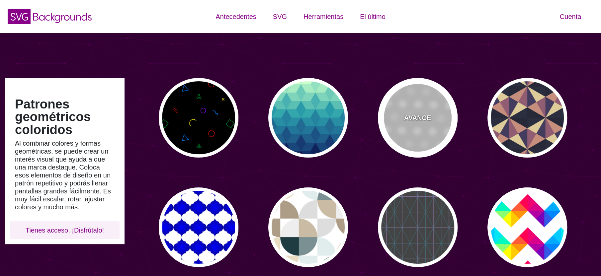
click at [403, 102] on div "AVANCE" at bounding box center [418, 118] width 80 height 80
type input "#FFFFFF"
type input "#EEEEEE"
type input "#DDDDDD"
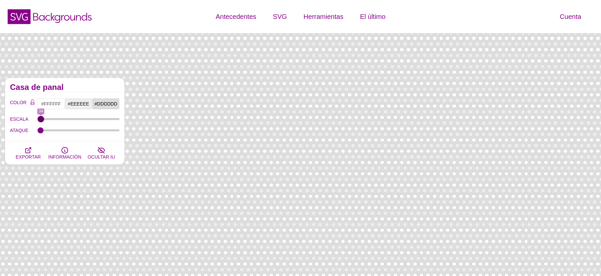
type input "34"
click at [41, 119] on input "ESCALA" at bounding box center [79, 119] width 82 height 3
click at [75, 105] on input "#EEEEEE" at bounding box center [79, 103] width 28 height 11
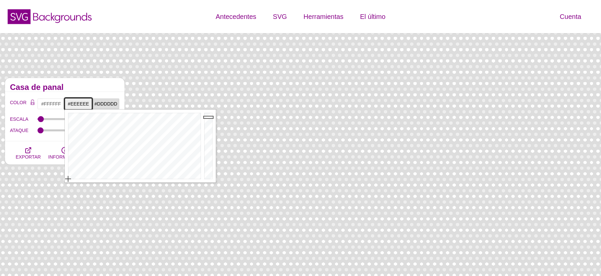
click at [141, 179] on div at bounding box center [134, 146] width 138 height 73
click at [212, 173] on div at bounding box center [208, 146] width 13 height 73
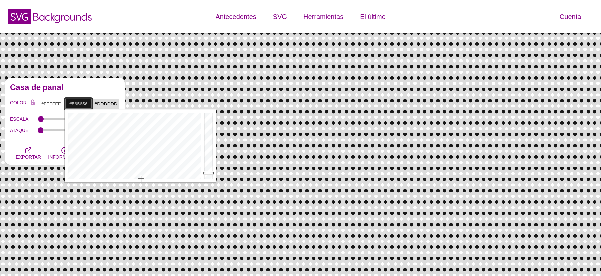
click at [207, 157] on div at bounding box center [208, 146] width 13 height 73
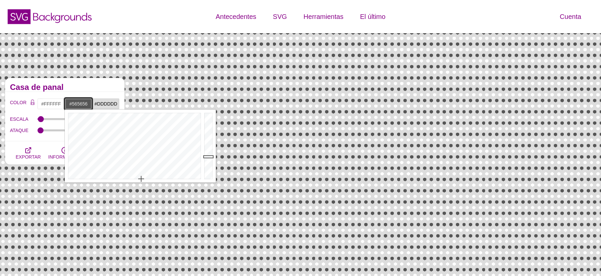
type input "#8A8A8A"
click at [205, 143] on div at bounding box center [208, 146] width 13 height 73
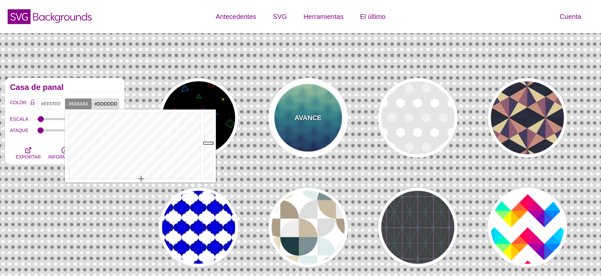
click at [312, 97] on div "AVANCE" at bounding box center [308, 118] width 80 height 80
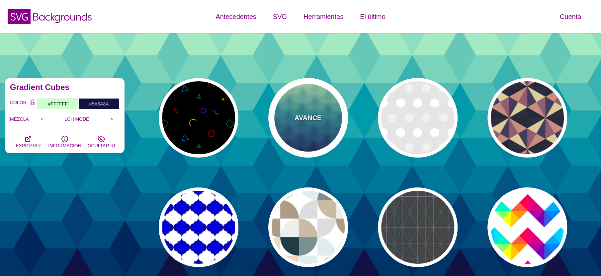
type input "#CCFFCC"
type input "#111144"
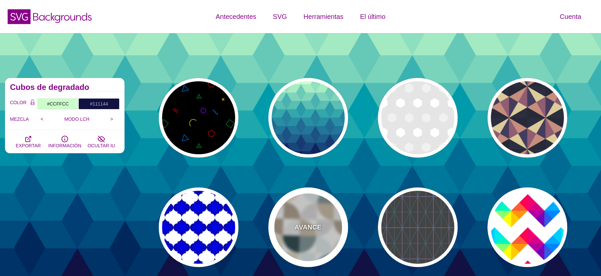
click at [307, 211] on div "AVANCE" at bounding box center [308, 228] width 80 height 80
type input "#FFFFFF"
type input "#E8DCC3"
type input "#E1EDED"
type input "#DDDDDD"
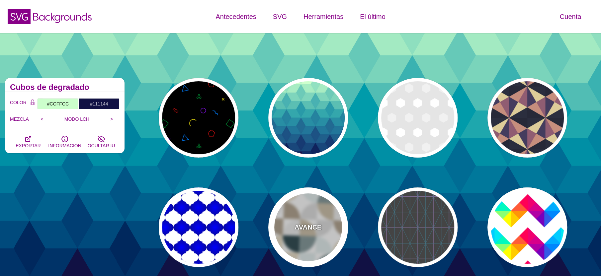
type input "#AD9D87"
type input "#1E3C42"
type input "0"
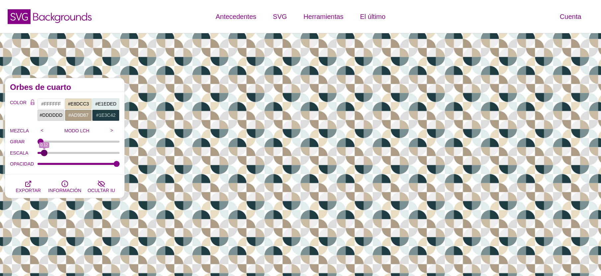
drag, startPoint x: 71, startPoint y: 152, endPoint x: 44, endPoint y: 155, distance: 26.8
click at [44, 154] on input "ESCALA" at bounding box center [79, 153] width 82 height 3
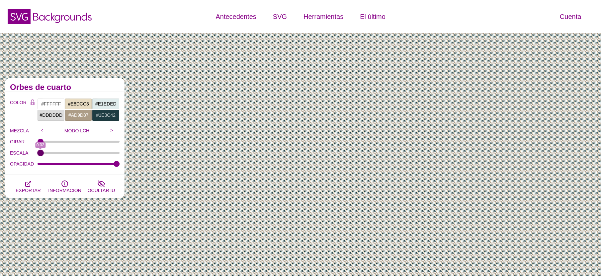
drag, startPoint x: 42, startPoint y: 152, endPoint x: 33, endPoint y: 152, distance: 10.0
click at [38, 152] on input "ESCALA" at bounding box center [79, 153] width 82 height 3
drag, startPoint x: 33, startPoint y: 152, endPoint x: 53, endPoint y: 154, distance: 19.7
click at [53, 154] on div "ESCALA 0.02" at bounding box center [65, 152] width 110 height 11
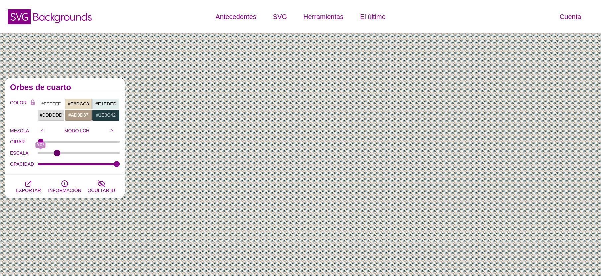
type input "0.46"
click at [57, 153] on input "ESCALA" at bounding box center [79, 153] width 82 height 3
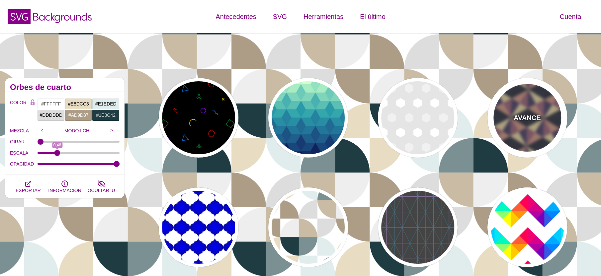
drag, startPoint x: 509, startPoint y: 121, endPoint x: 505, endPoint y: 132, distance: 12.6
click at [509, 121] on div "AVANCE" at bounding box center [527, 118] width 80 height 80
type input "#DDCC99"
type input "#443C5E"
type input "#272938"
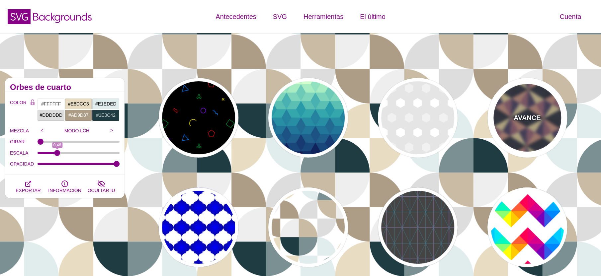
type input "0.25"
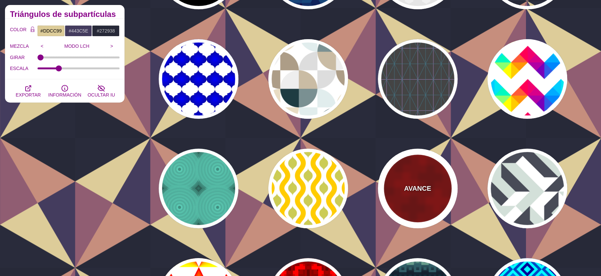
click at [429, 196] on div "AVANCE" at bounding box center [418, 189] width 80 height 80
type input "#880000"
type input "#990000"
type input "#770000"
type input "1000"
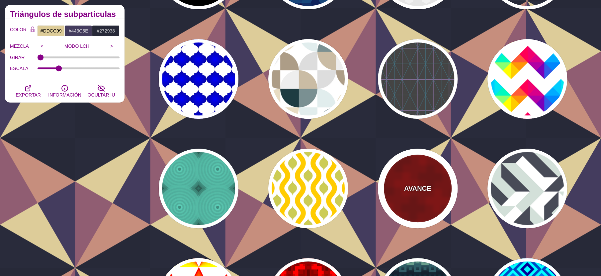
type input "1"
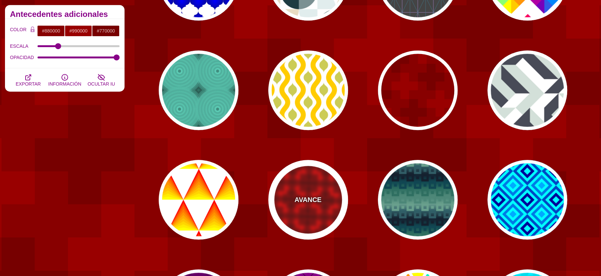
click at [319, 194] on div "AVANCE" at bounding box center [308, 200] width 80 height 80
type input "#CC0000"
type input "#FF0000"
type input "#440000"
type input "0"
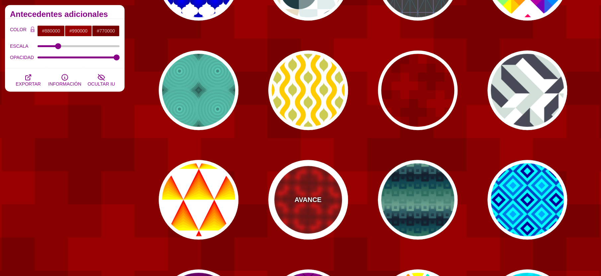
type input "15"
type input "0.1"
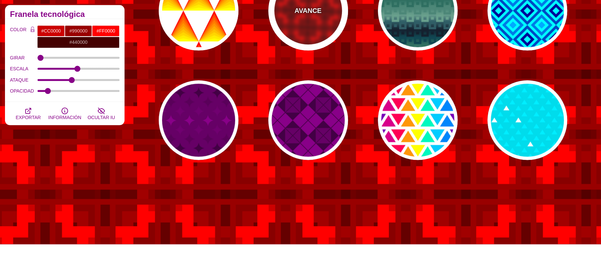
scroll to position [440, 0]
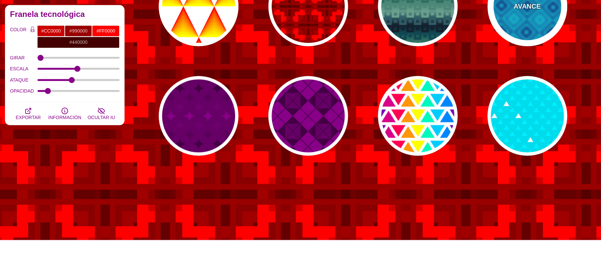
click at [509, 24] on div "AVANCE" at bounding box center [527, 6] width 80 height 80
type input "#00FFFF"
type input "#000099"
type input "#00AAFF"
type input "1"
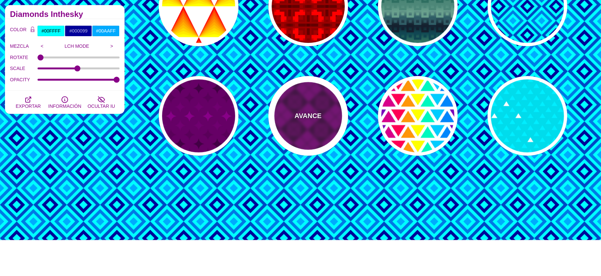
click at [332, 91] on div "AVANCE" at bounding box center [308, 116] width 80 height 80
type input "#440044"
type input "#880088"
type input "#660066"
type input "2"
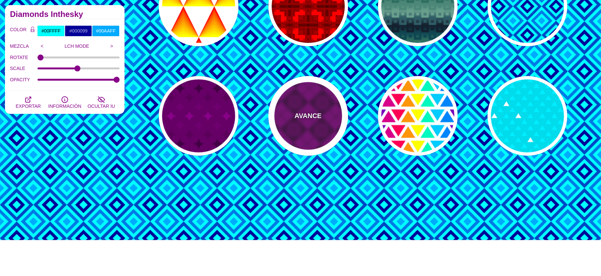
type input "1"
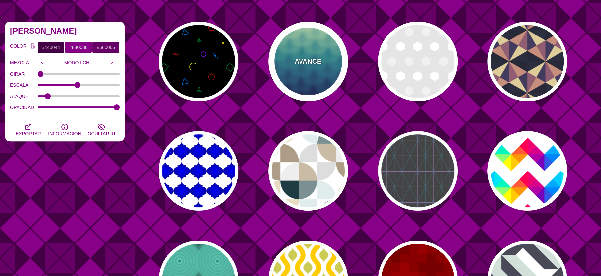
scroll to position [0, 0]
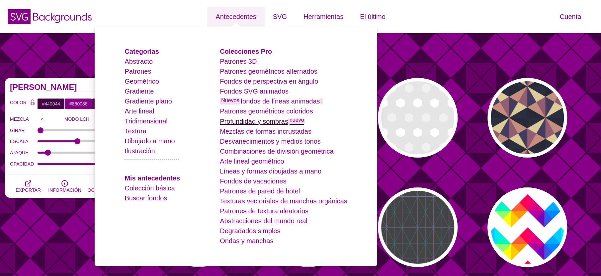
click at [275, 120] on font "Profundidad y sombras" at bounding box center [254, 121] width 68 height 7
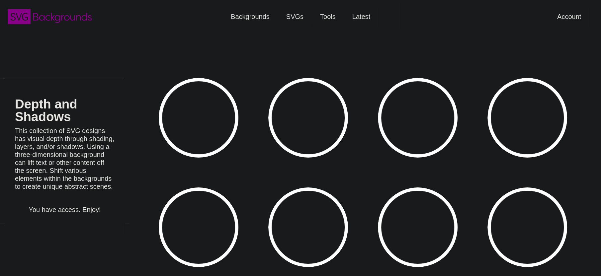
type input "#450057"
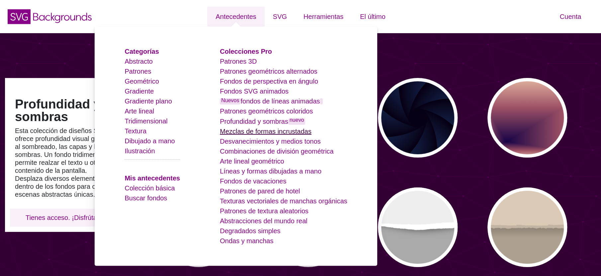
click at [283, 134] on font "Mezclas de formas incrustadas" at bounding box center [266, 131] width 92 height 7
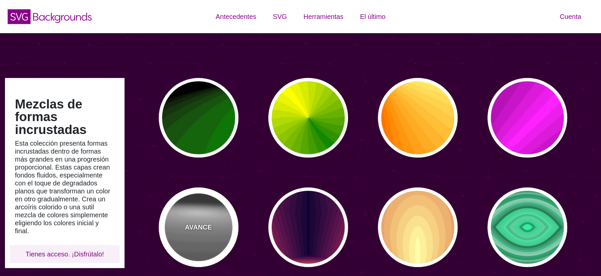
click at [202, 212] on div "AVANCE" at bounding box center [199, 228] width 80 height 80
type input "#222222"
type input "#333333"
type input "0"
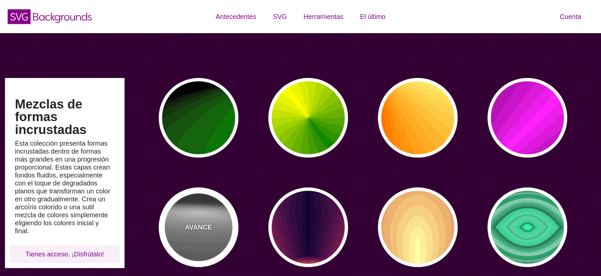
type input "GRAY TONES"
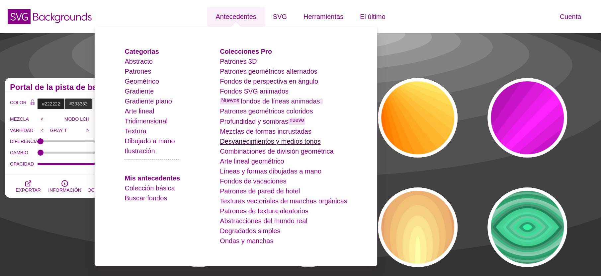
click at [281, 143] on font "Desvanecimientos y medios tonos" at bounding box center [270, 141] width 101 height 7
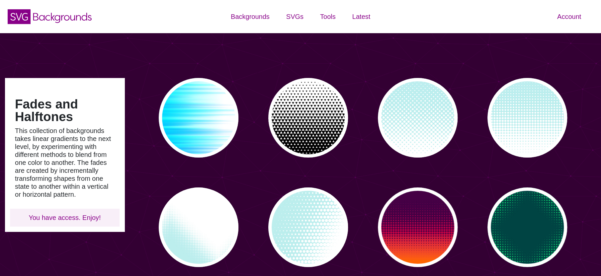
type input "#450057"
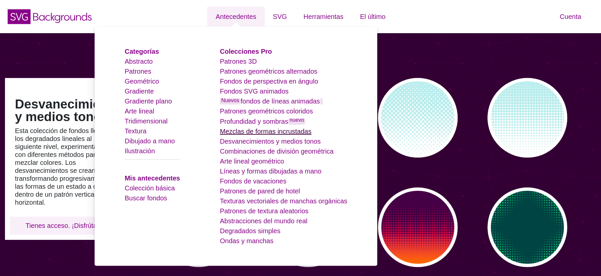
click at [265, 129] on font "Mezclas de formas incrustadas" at bounding box center [266, 131] width 92 height 7
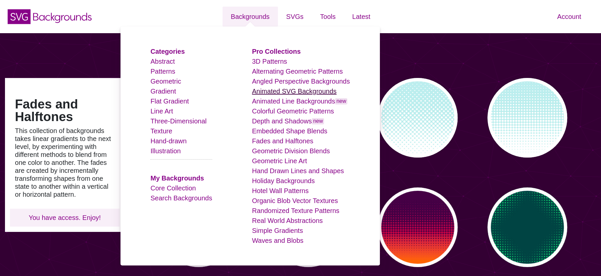
click at [298, 91] on link "Animated SVG Backgrounds" at bounding box center [294, 91] width 85 height 7
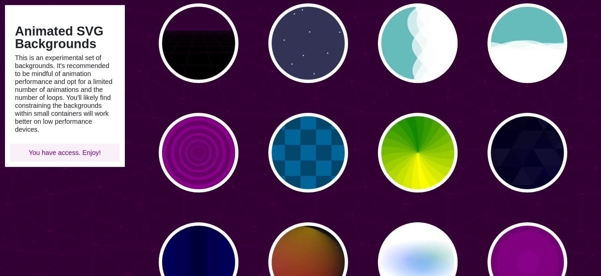
scroll to position [299, 0]
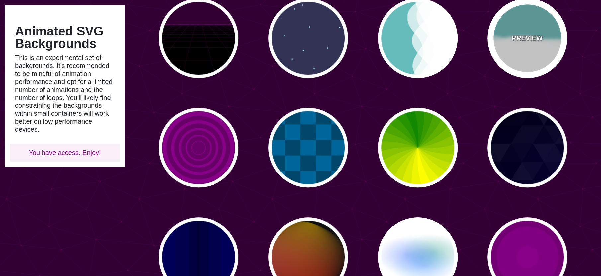
click at [512, 40] on div "PREVIEW" at bounding box center [527, 38] width 80 height 80
type input "#66BBBB"
type input "0"
type input "0.7"
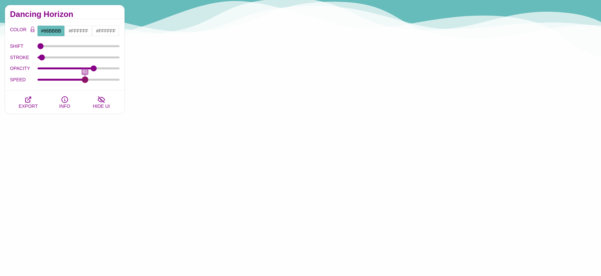
drag, startPoint x: 78, startPoint y: 82, endPoint x: 85, endPoint y: 78, distance: 8.2
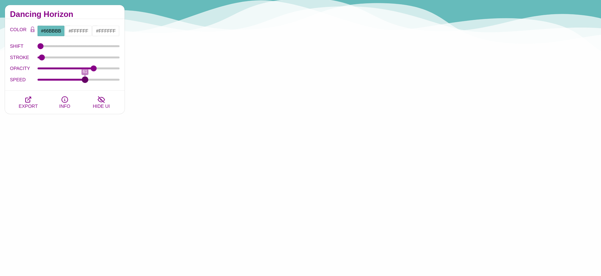
type input "61"
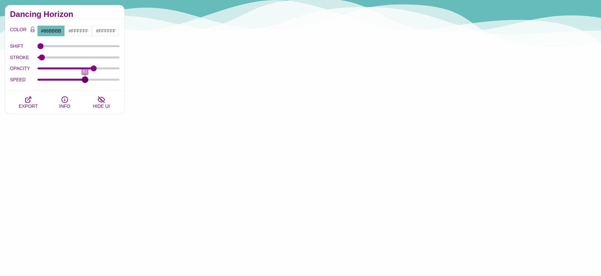
click at [85, 78] on input "SPEED" at bounding box center [79, 79] width 82 height 3
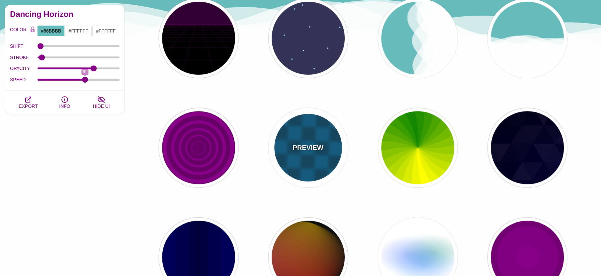
click at [306, 162] on div "PREVIEW" at bounding box center [308, 148] width 80 height 80
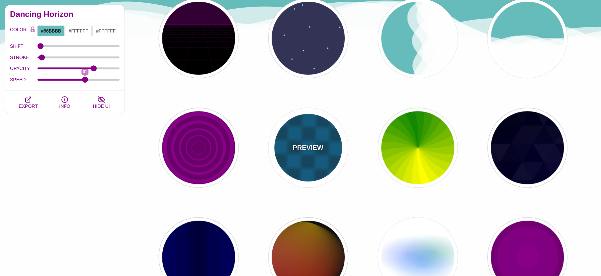
type input "#00476B"
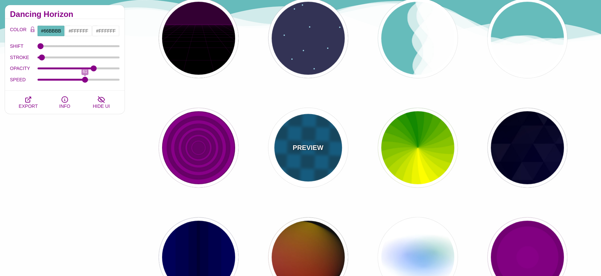
type input "#006699"
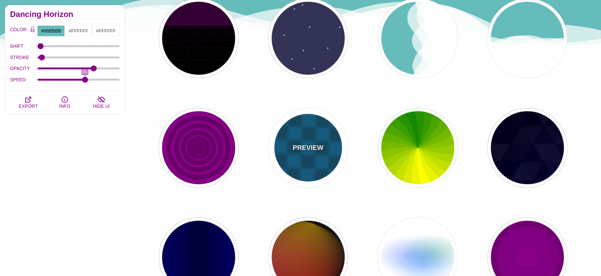
type input "5"
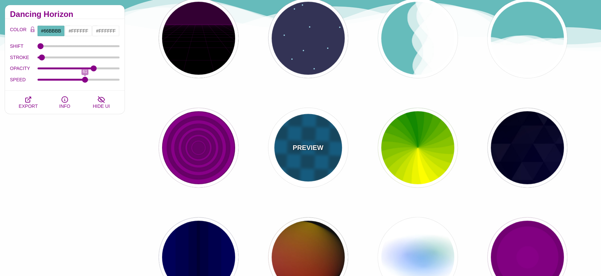
type input "15"
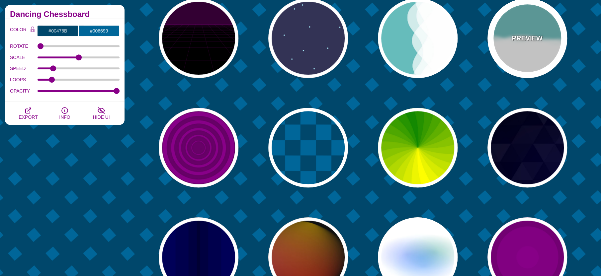
click at [519, 40] on p "PREVIEW" at bounding box center [527, 38] width 31 height 10
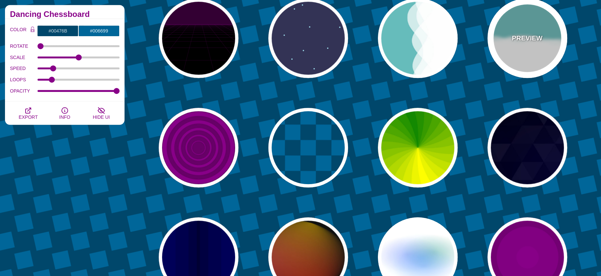
type input "#66BBBB"
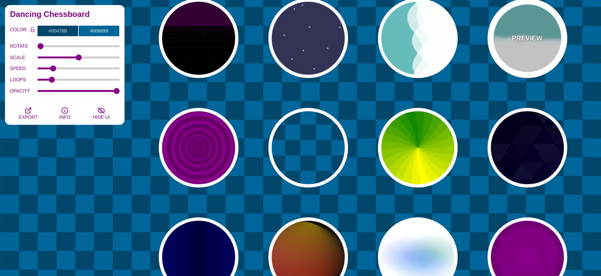
type input "#FFFFFF"
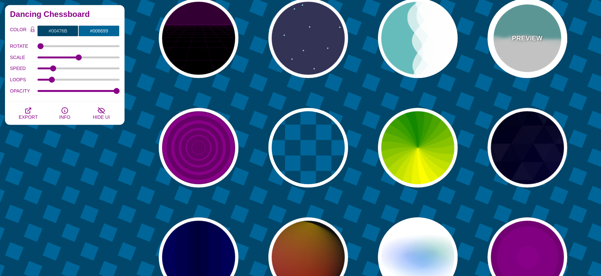
type input "0.7"
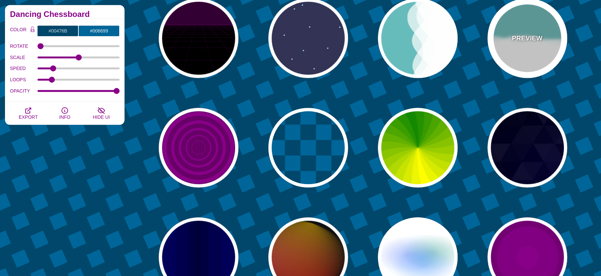
type input "56"
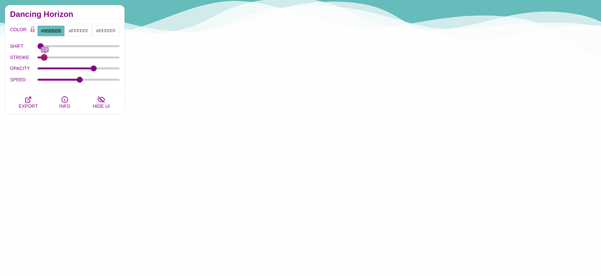
drag, startPoint x: 57, startPoint y: 57, endPoint x: 44, endPoint y: 57, distance: 13.3
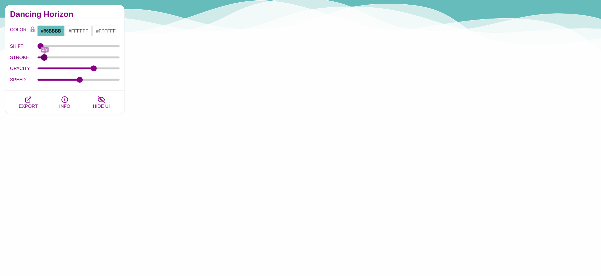
type input "2.4"
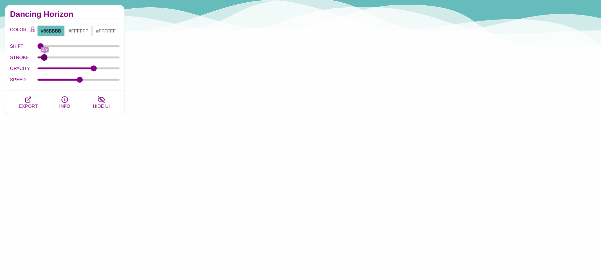
click at [44, 57] on input "STROKE" at bounding box center [79, 57] width 82 height 3
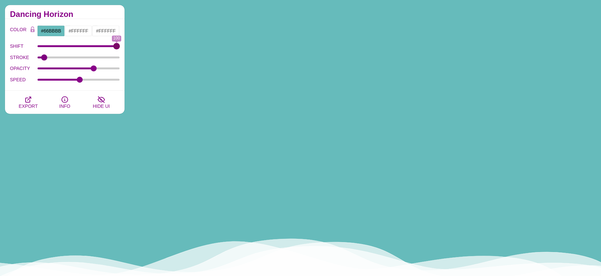
drag, startPoint x: 41, startPoint y: 44, endPoint x: 174, endPoint y: 52, distance: 133.0
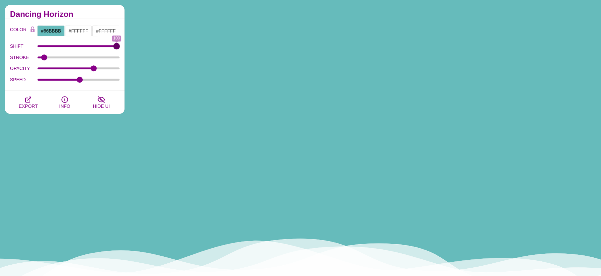
type input "100"
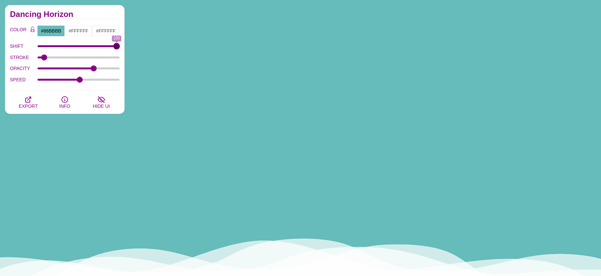
click at [120, 47] on input "SHIFT" at bounding box center [79, 46] width 82 height 3
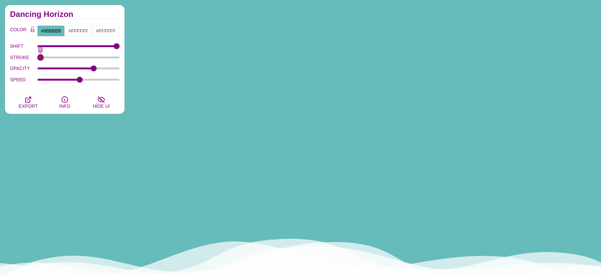
drag, startPoint x: 41, startPoint y: 57, endPoint x: 18, endPoint y: 53, distance: 23.9
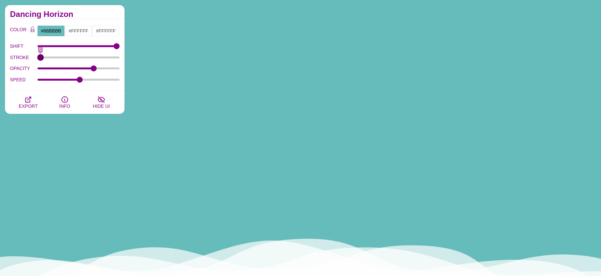
type input "0"
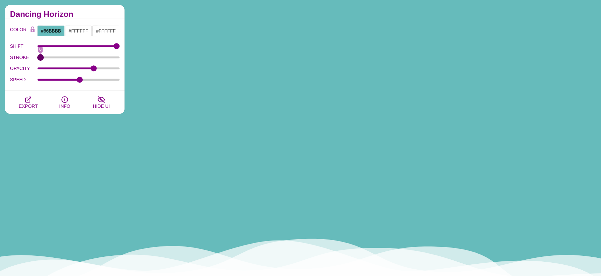
click at [38, 56] on input "STROKE" at bounding box center [79, 57] width 82 height 3
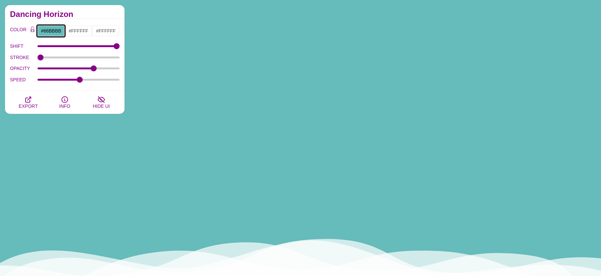
click at [53, 30] on input "#66BBBB" at bounding box center [51, 30] width 28 height 11
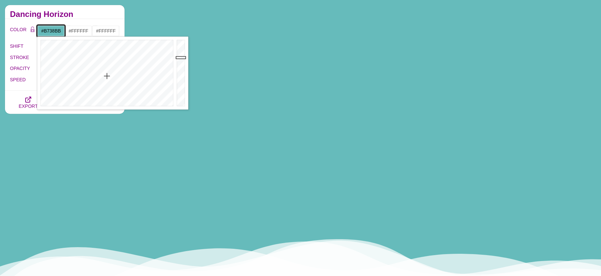
click at [150, 59] on div at bounding box center [106, 73] width 138 height 73
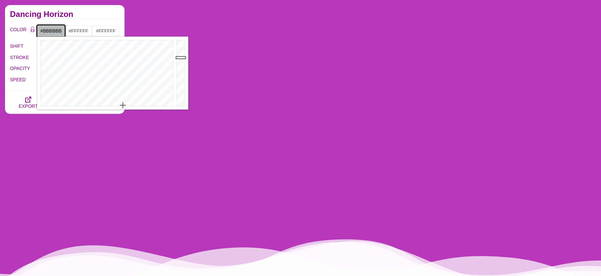
drag, startPoint x: 130, startPoint y: 97, endPoint x: 117, endPoint y: 106, distance: 16.2
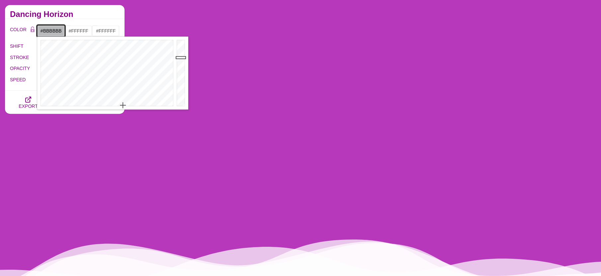
click at [119, 106] on div at bounding box center [106, 73] width 138 height 73
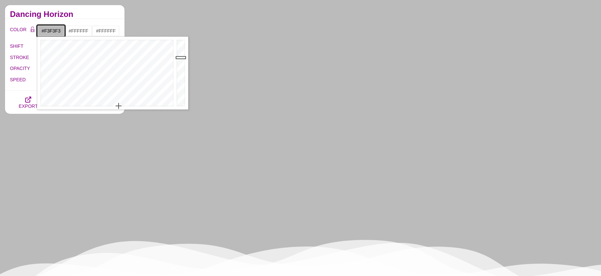
type input "#F5F5F5"
click at [177, 42] on div at bounding box center [181, 73] width 13 height 73
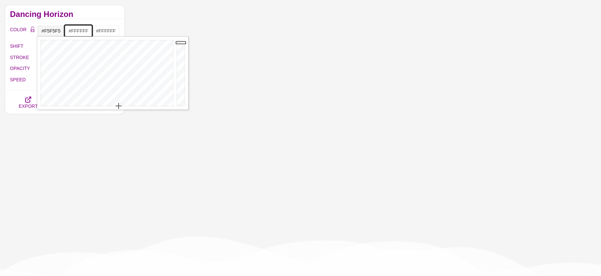
click at [79, 32] on input "#FFFFFF" at bounding box center [79, 30] width 28 height 11
click at [131, 105] on div at bounding box center [134, 73] width 138 height 73
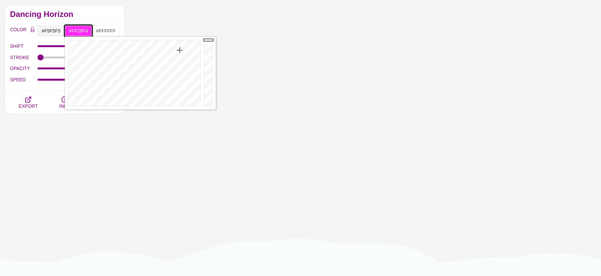
click at [180, 50] on div at bounding box center [134, 73] width 138 height 73
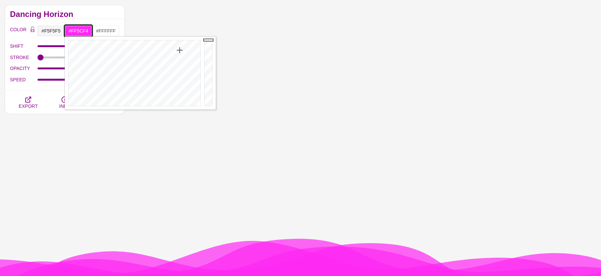
click at [180, 65] on div at bounding box center [134, 73] width 138 height 73
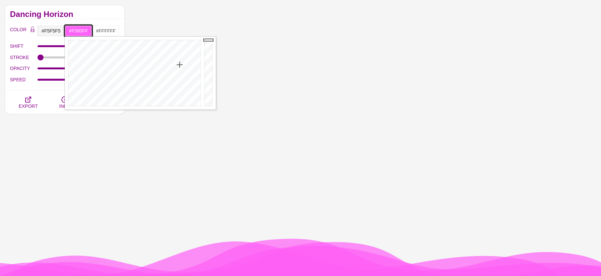
click at [177, 73] on div at bounding box center [134, 73] width 138 height 73
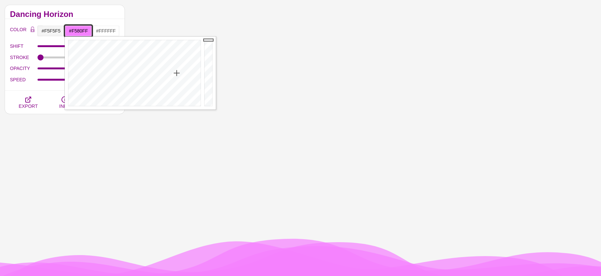
type input "#F368FF"
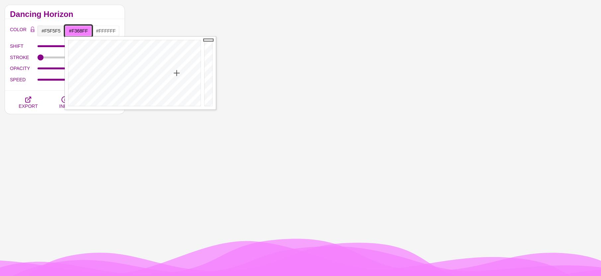
click at [177, 67] on div at bounding box center [134, 73] width 138 height 73
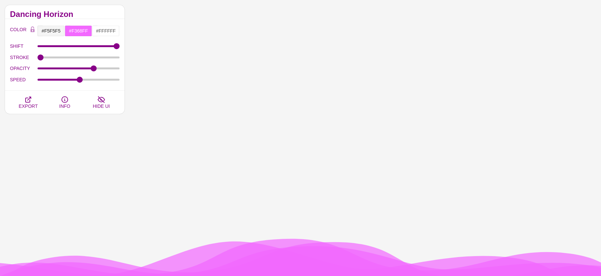
click at [79, 11] on div "Dancing Horizon" at bounding box center [65, 12] width 120 height 14
drag, startPoint x: 93, startPoint y: 68, endPoint x: 92, endPoint y: 63, distance: 4.8
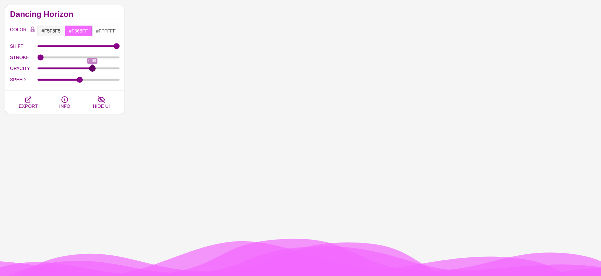
click at [92, 67] on input "OPACITY" at bounding box center [79, 68] width 82 height 3
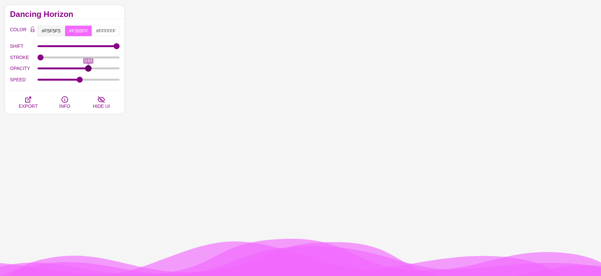
click at [88, 67] on input "OPACITY" at bounding box center [79, 68] width 82 height 3
click at [85, 67] on input "OPACITY" at bounding box center [79, 68] width 82 height 3
type input "0.65"
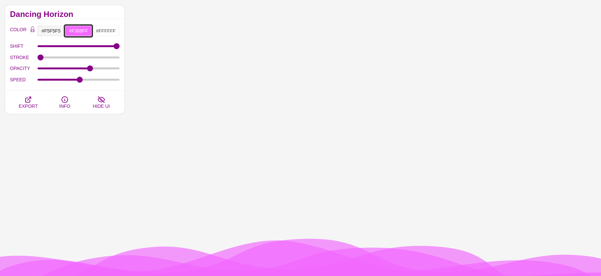
drag, startPoint x: 81, startPoint y: 28, endPoint x: 78, endPoint y: 36, distance: 8.4
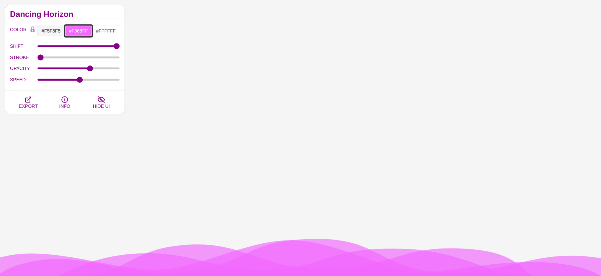
click at [81, 28] on input "#F368FF" at bounding box center [79, 30] width 28 height 11
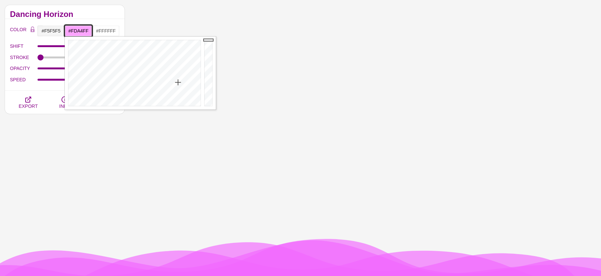
type input "#FEABFF"
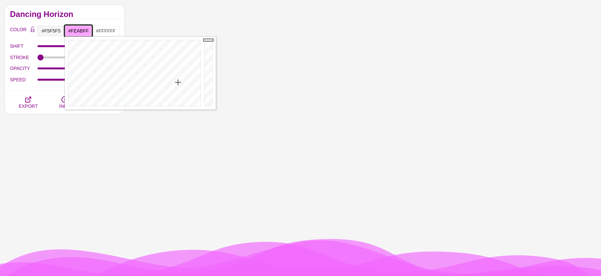
click at [178, 84] on div at bounding box center [134, 73] width 138 height 73
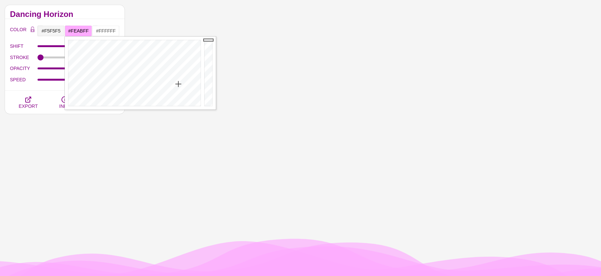
drag, startPoint x: 45, startPoint y: 87, endPoint x: 70, endPoint y: 82, distance: 24.8
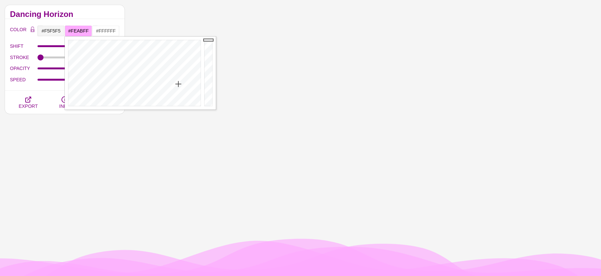
click at [45, 87] on div "COLOR #F5F5F5 #FEABFF #FFFFFF #444444 #555555 #666666 #777777 #888888 #999999 B…" at bounding box center [65, 55] width 120 height 72
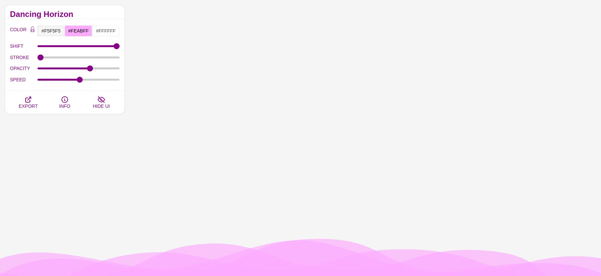
click at [106, 70] on div "OPACITY 0.65" at bounding box center [65, 68] width 110 height 11
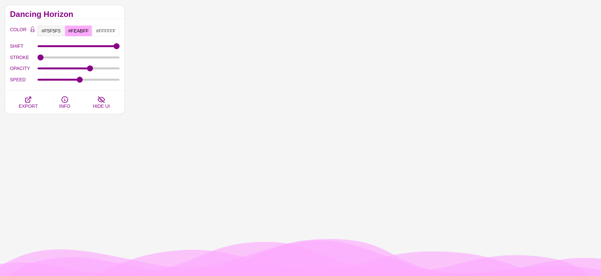
click at [106, 70] on div "OPACITY 0.65" at bounding box center [65, 68] width 110 height 11
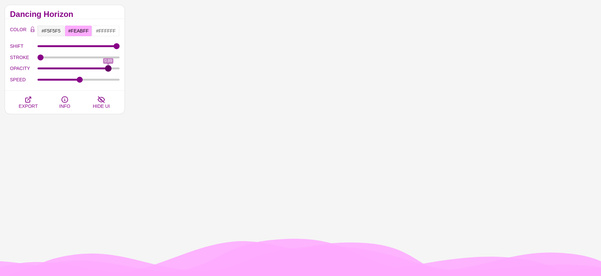
click at [108, 68] on input "OPACITY" at bounding box center [79, 68] width 82 height 3
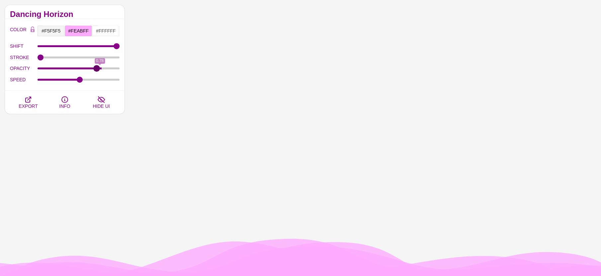
drag, startPoint x: 101, startPoint y: 68, endPoint x: 97, endPoint y: 69, distance: 4.0
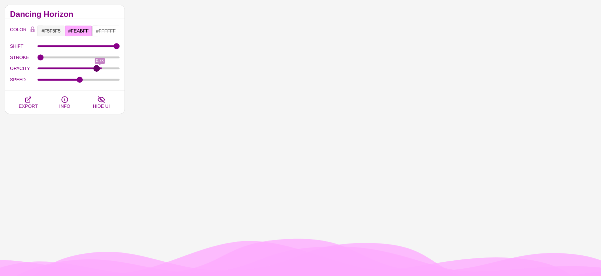
click at [97, 69] on input "OPACITY" at bounding box center [79, 68] width 82 height 3
type input "0.76"
click at [98, 69] on input "OPACITY" at bounding box center [79, 68] width 82 height 3
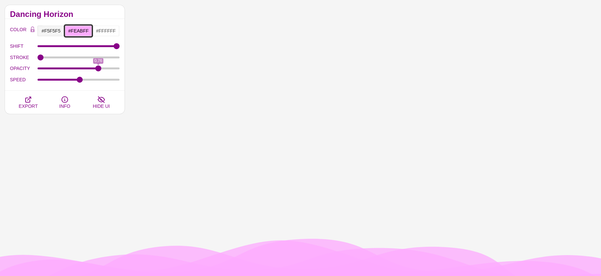
click at [82, 26] on input "#FEABFF" at bounding box center [79, 30] width 28 height 11
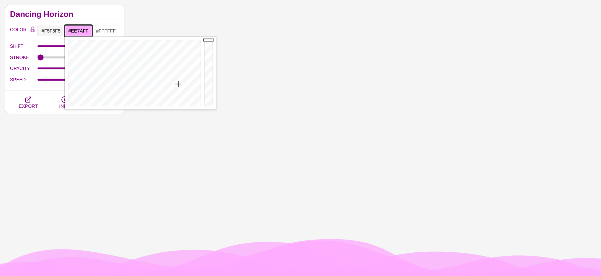
click at [176, 71] on div at bounding box center [134, 73] width 138 height 73
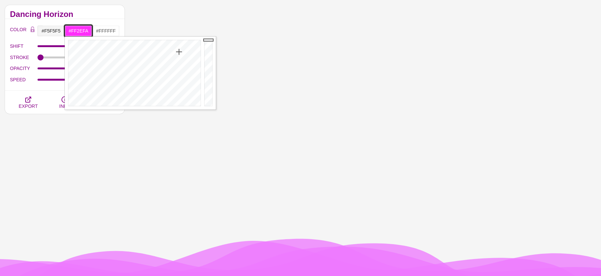
click at [179, 52] on div at bounding box center [134, 73] width 138 height 73
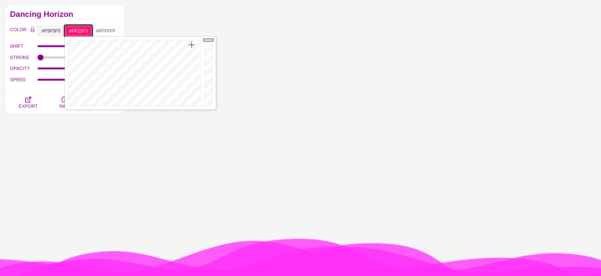
click at [192, 45] on div at bounding box center [134, 73] width 138 height 73
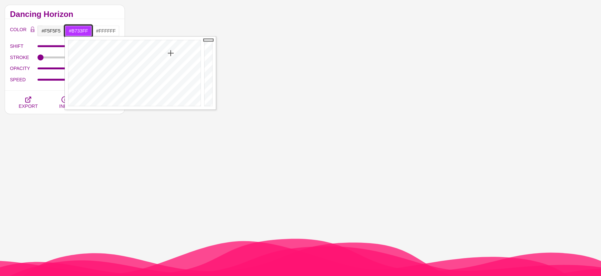
drag, startPoint x: 171, startPoint y: 53, endPoint x: 168, endPoint y: 66, distance: 12.9
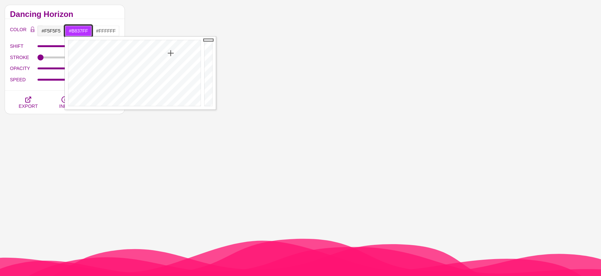
click at [171, 54] on div at bounding box center [134, 73] width 138 height 73
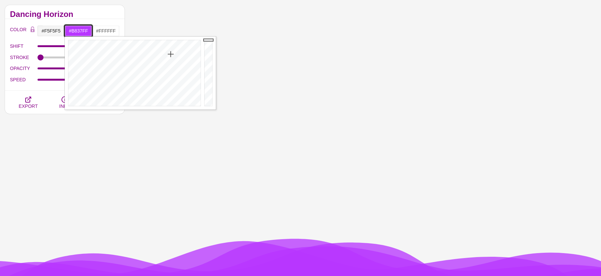
type input "#FF85FE"
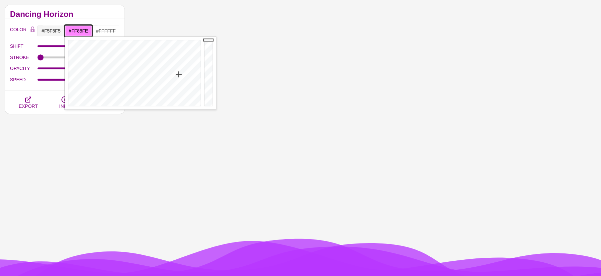
drag, startPoint x: 178, startPoint y: 74, endPoint x: 180, endPoint y: 78, distance: 4.2
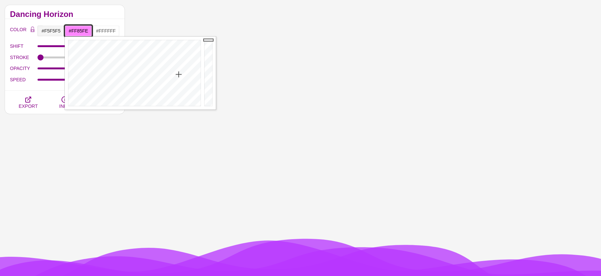
click at [179, 74] on div at bounding box center [134, 73] width 138 height 73
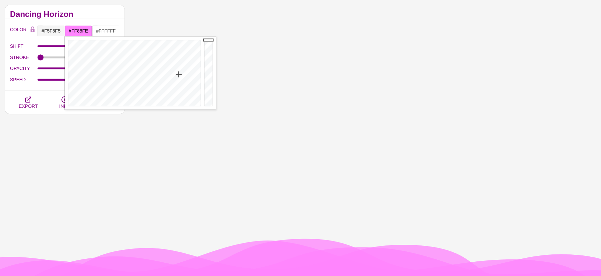
click at [89, 18] on div "Dancing Horizon" at bounding box center [65, 12] width 120 height 14
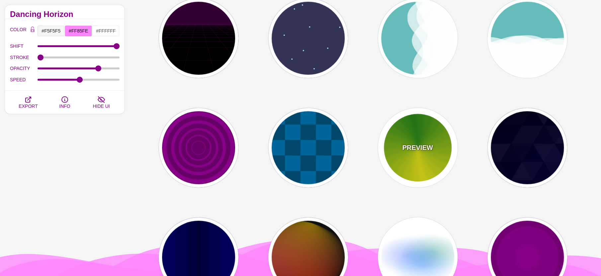
drag, startPoint x: 409, startPoint y: 138, endPoint x: 407, endPoint y: 131, distance: 6.9
click at [409, 138] on div "PREVIEW" at bounding box center [418, 148] width 80 height 80
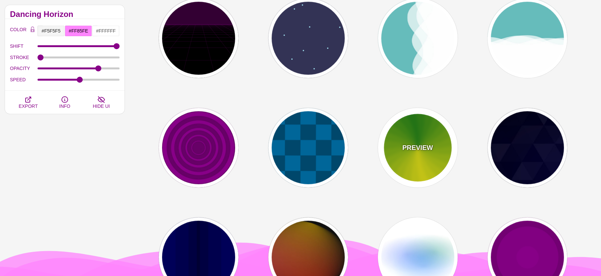
type input "#118800"
type input "#FFFF00"
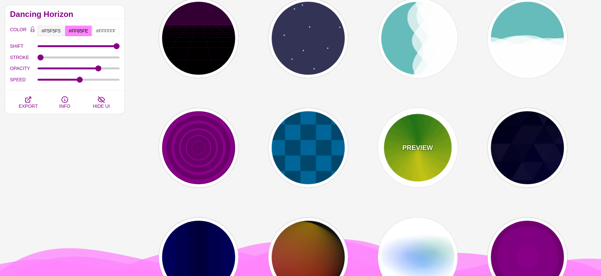
type input "4.8"
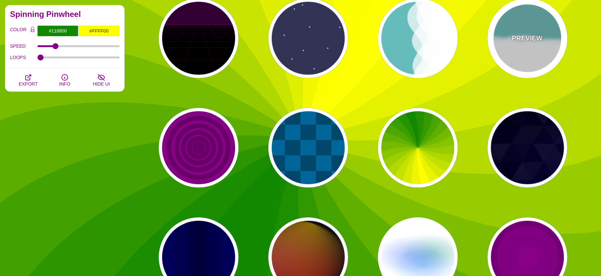
drag, startPoint x: 505, startPoint y: 39, endPoint x: 499, endPoint y: 39, distance: 6.6
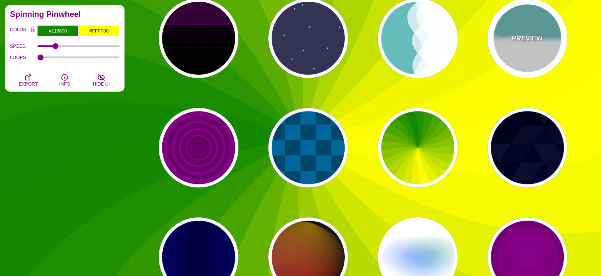
click at [506, 39] on div "PREVIEW" at bounding box center [527, 38] width 80 height 80
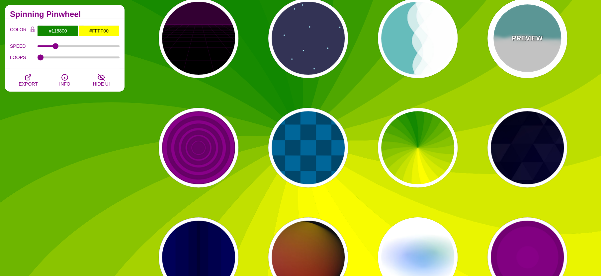
type input "#66BBBB"
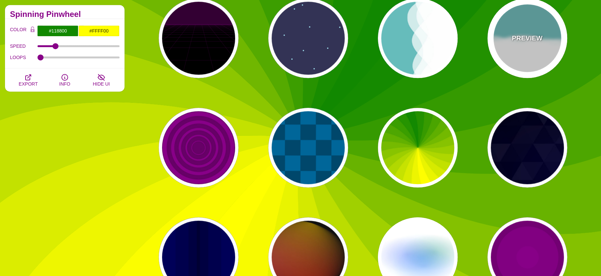
type input "#FFFFFF"
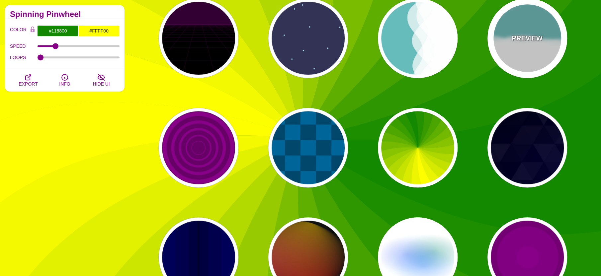
type input "0"
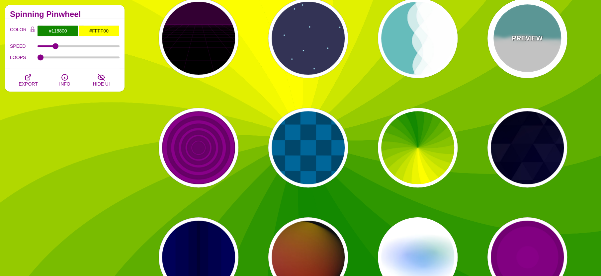
type input "1"
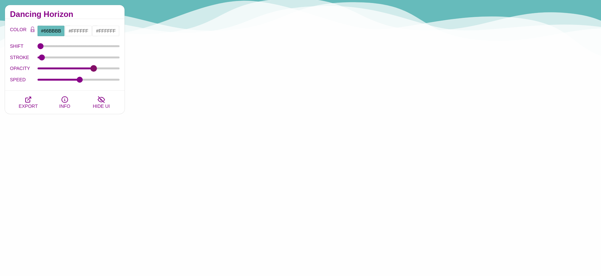
click at [93, 68] on input "OPACITY" at bounding box center [79, 68] width 82 height 3
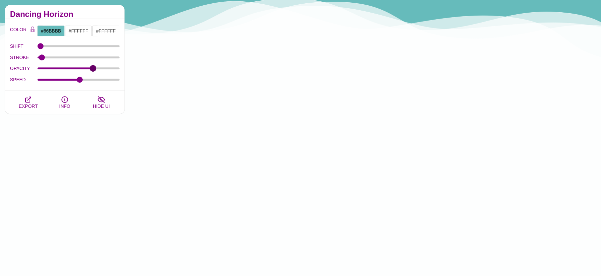
click at [92, 68] on input "OPACITY" at bounding box center [79, 68] width 82 height 3
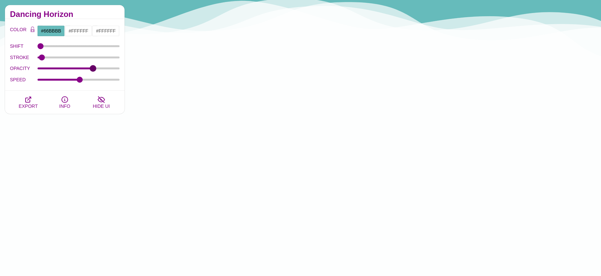
type input "0.7"
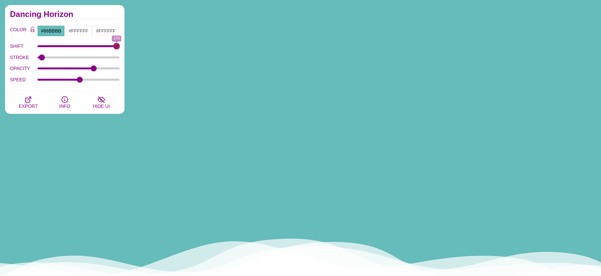
drag, startPoint x: 41, startPoint y: 48, endPoint x: 157, endPoint y: 54, distance: 116.4
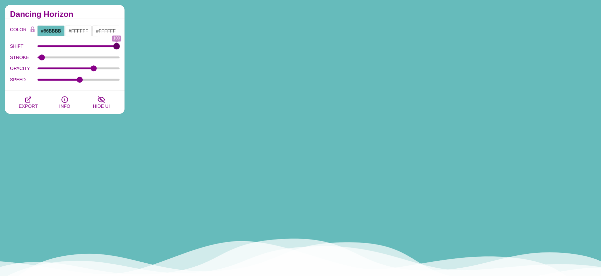
type input "100"
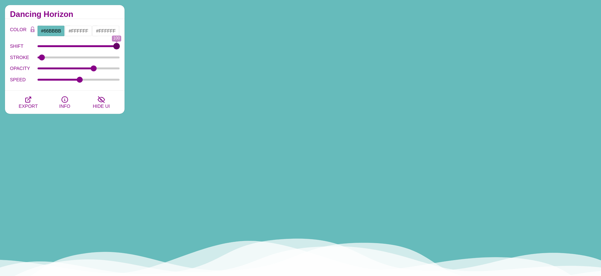
click at [120, 47] on input "SHIFT" at bounding box center [79, 46] width 82 height 3
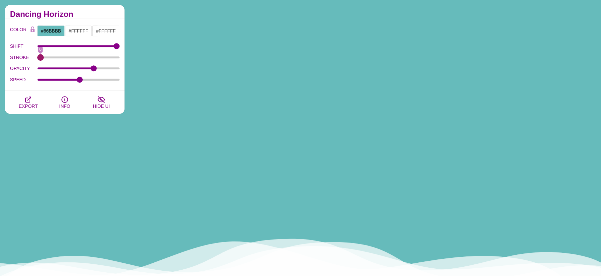
drag, startPoint x: 40, startPoint y: 58, endPoint x: 32, endPoint y: 58, distance: 8.6
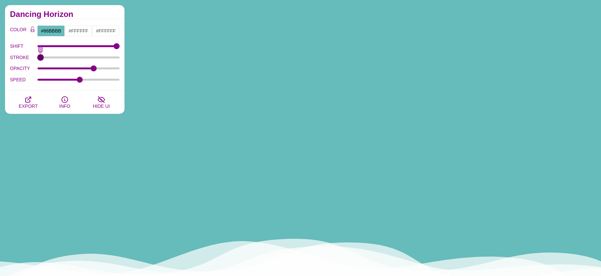
type input "0"
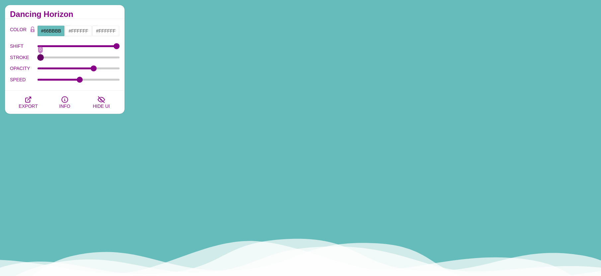
click at [38, 58] on input "STROKE" at bounding box center [79, 57] width 82 height 3
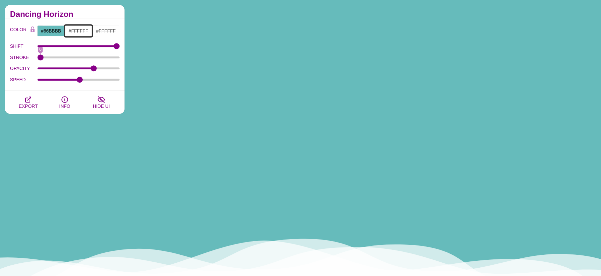
click at [78, 31] on input "#FFFFFF" at bounding box center [79, 30] width 28 height 11
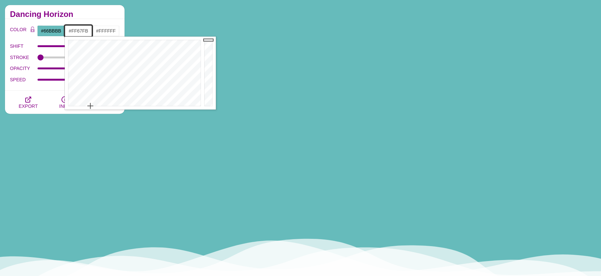
click at [179, 66] on div at bounding box center [134, 73] width 138 height 73
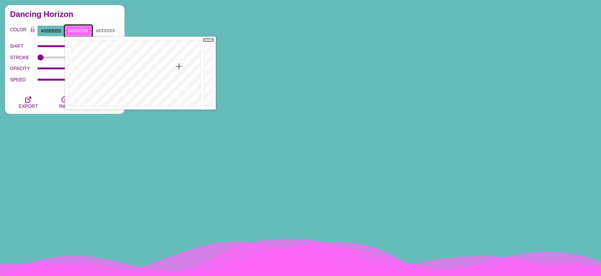
type input "#FF82F6"
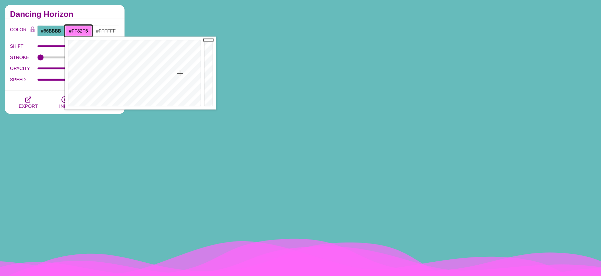
click at [180, 73] on div at bounding box center [134, 73] width 138 height 73
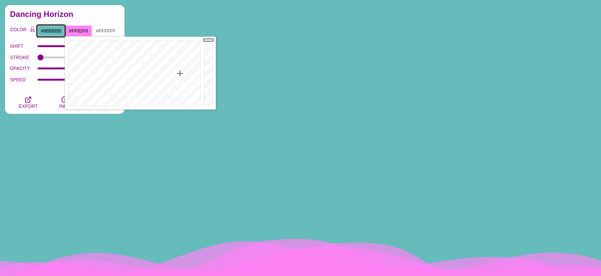
click at [47, 31] on input "#66BBBB" at bounding box center [51, 30] width 28 height 11
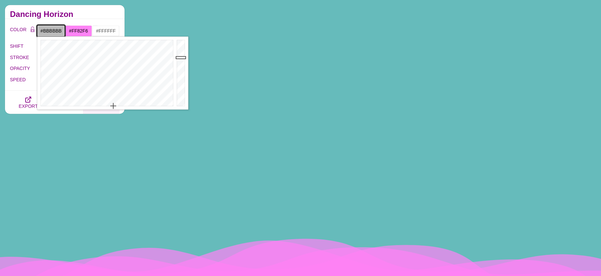
drag, startPoint x: 114, startPoint y: 100, endPoint x: 109, endPoint y: 111, distance: 12.3
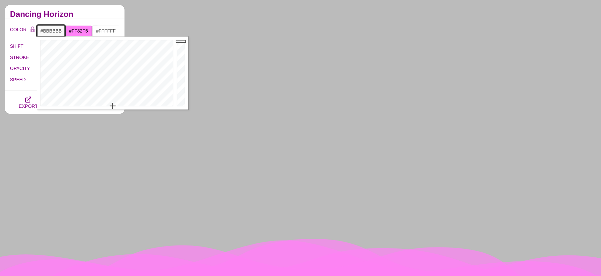
type input "#FAFAFA"
click at [182, 41] on div at bounding box center [181, 73] width 13 height 73
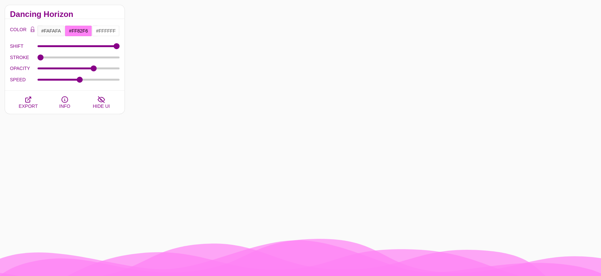
click at [66, 17] on h2 "Dancing Horizon" at bounding box center [65, 14] width 110 height 5
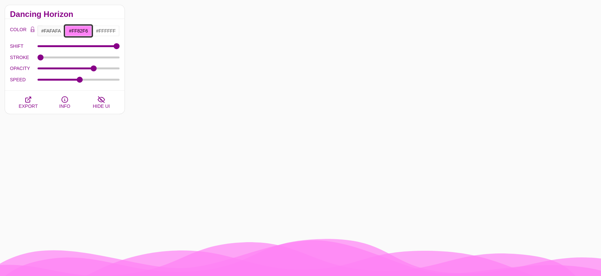
click at [86, 30] on input "#FF82F6" at bounding box center [79, 30] width 28 height 11
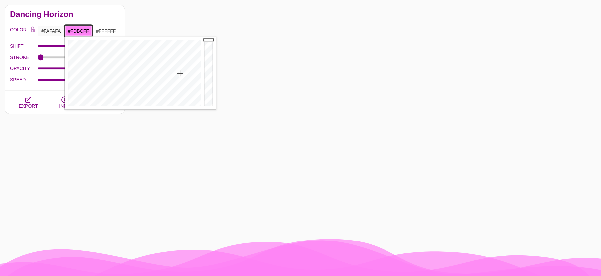
drag, startPoint x: 178, startPoint y: 89, endPoint x: 176, endPoint y: 93, distance: 4.2
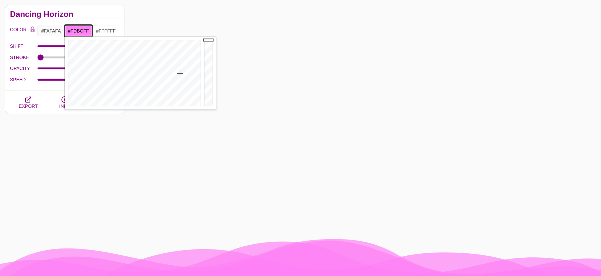
click at [178, 89] on div at bounding box center [134, 73] width 138 height 73
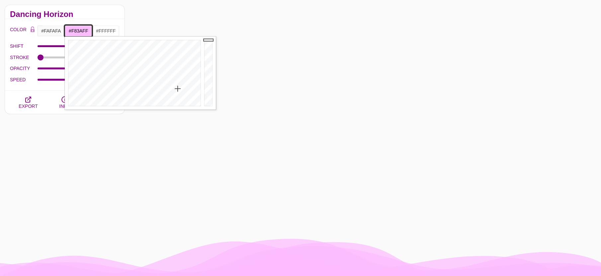
click at [178, 55] on div at bounding box center [134, 73] width 138 height 73
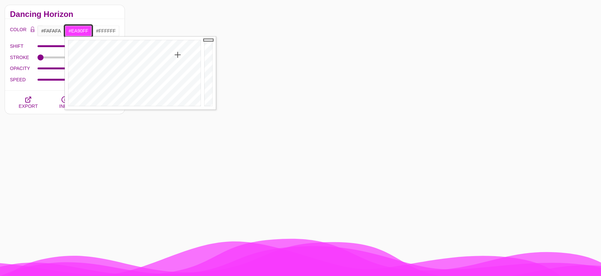
click at [174, 77] on div at bounding box center [134, 73] width 138 height 73
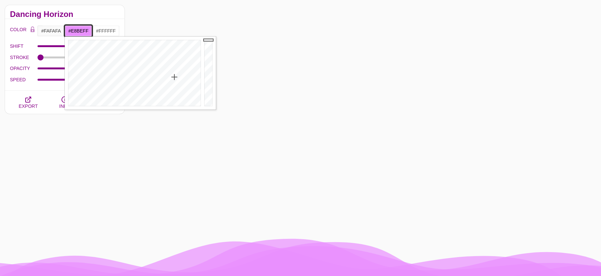
click at [171, 89] on div at bounding box center [134, 73] width 138 height 73
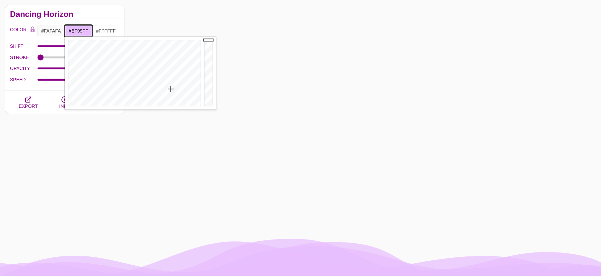
click at [175, 79] on div at bounding box center [134, 73] width 138 height 73
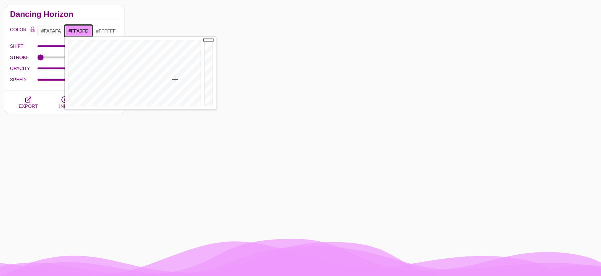
click at [179, 81] on div at bounding box center [134, 73] width 138 height 73
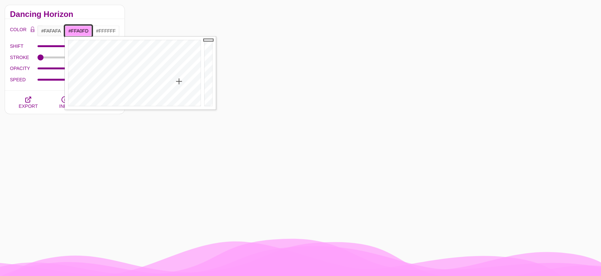
type input "#FF80FE"
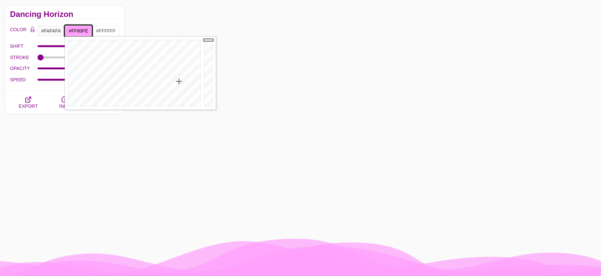
click at [179, 73] on div at bounding box center [134, 73] width 138 height 73
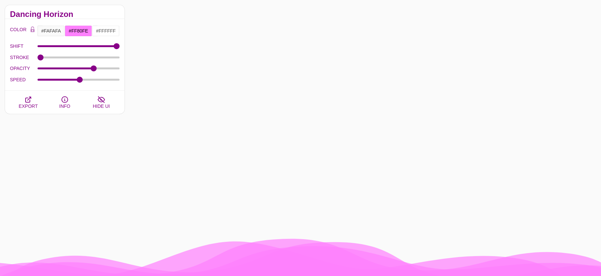
click at [55, 88] on div "COLOR #FAFAFA #FF80FE #FFFFFF #444444 #555555 #666666 #777777 #888888 #999999 B…" at bounding box center [65, 55] width 120 height 72
drag, startPoint x: 95, startPoint y: 68, endPoint x: 91, endPoint y: 68, distance: 4.3
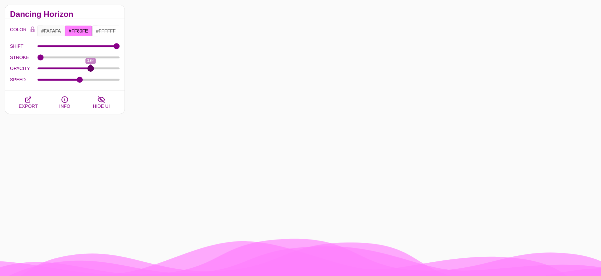
type input "0.66"
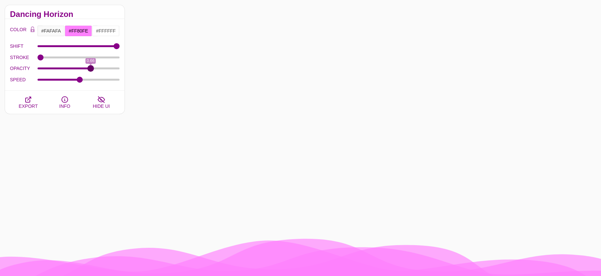
click at [91, 68] on input "OPACITY" at bounding box center [79, 68] width 82 height 3
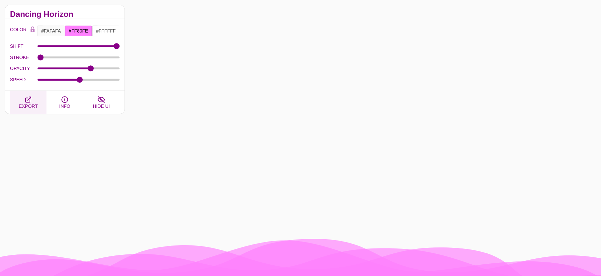
click at [35, 99] on button "EXPORT" at bounding box center [28, 102] width 37 height 23
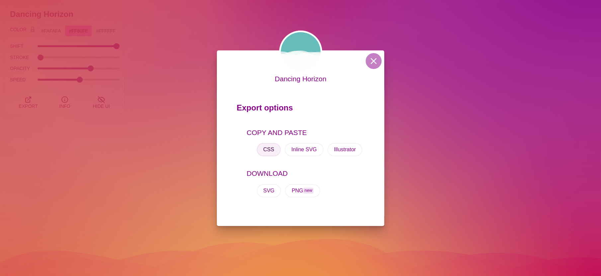
click at [264, 152] on button "CSS" at bounding box center [269, 149] width 24 height 13
